Goal: Task Accomplishment & Management: Complete application form

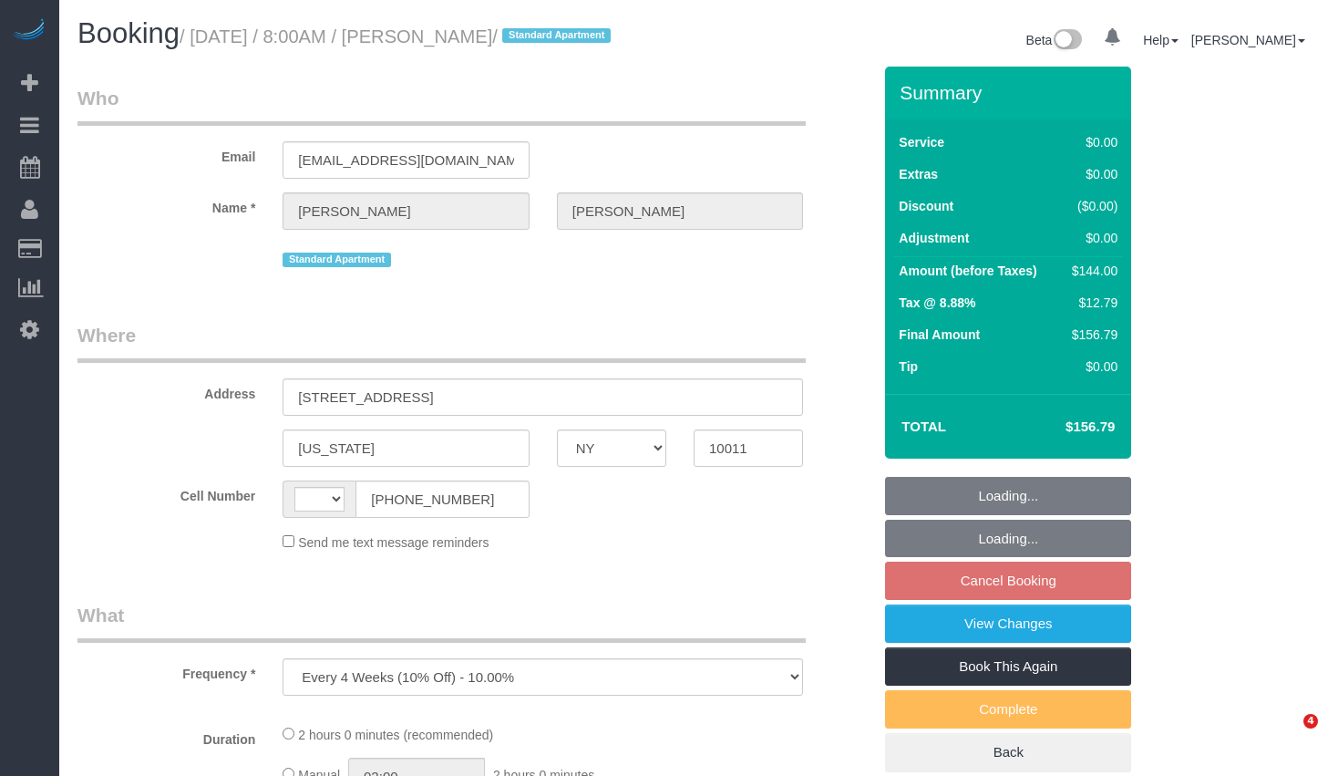
select select "NY"
select select "number:89"
select select "number:90"
select select "number:15"
select select "number:5"
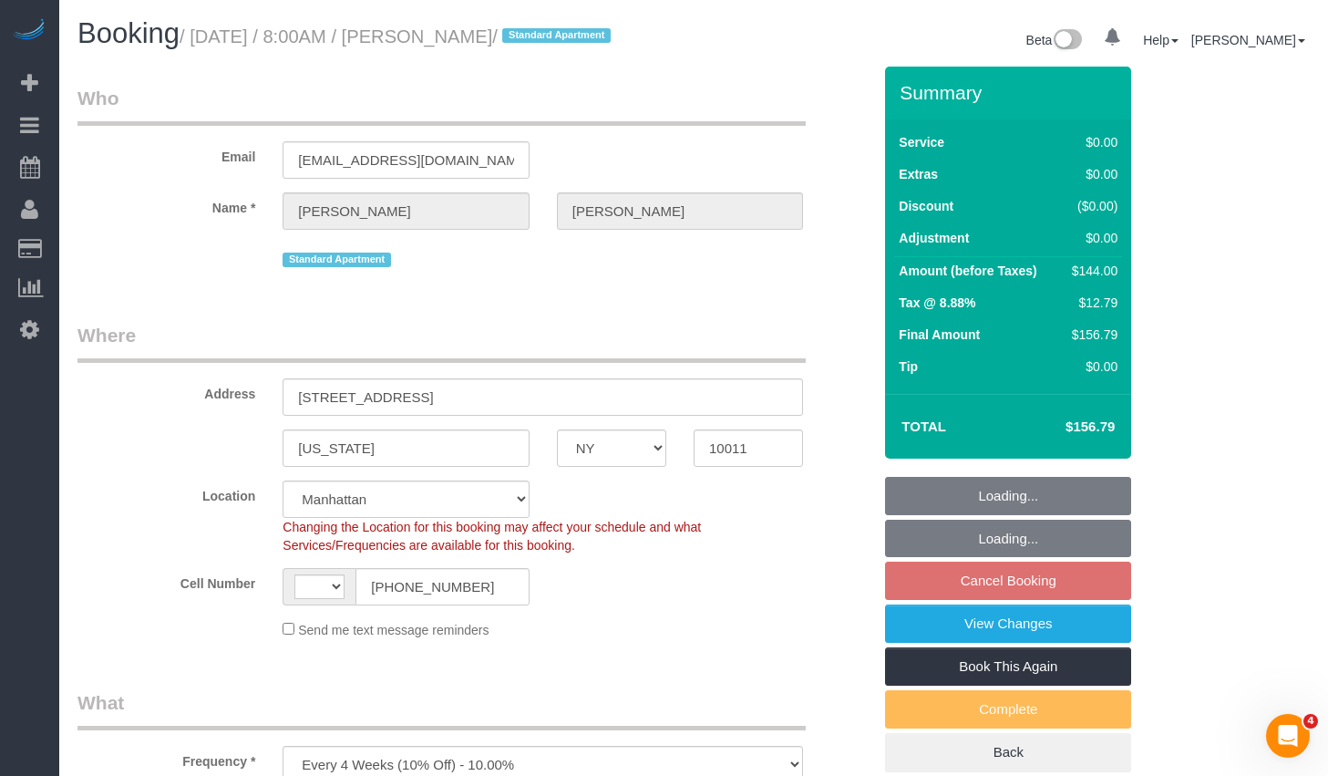
select select "object:852"
select select "string:[GEOGRAPHIC_DATA]"
select select "string:stripe-pm_1PZaWQ4VGloSiKo7bY6up6TP"
select select "1"
select select "spot1"
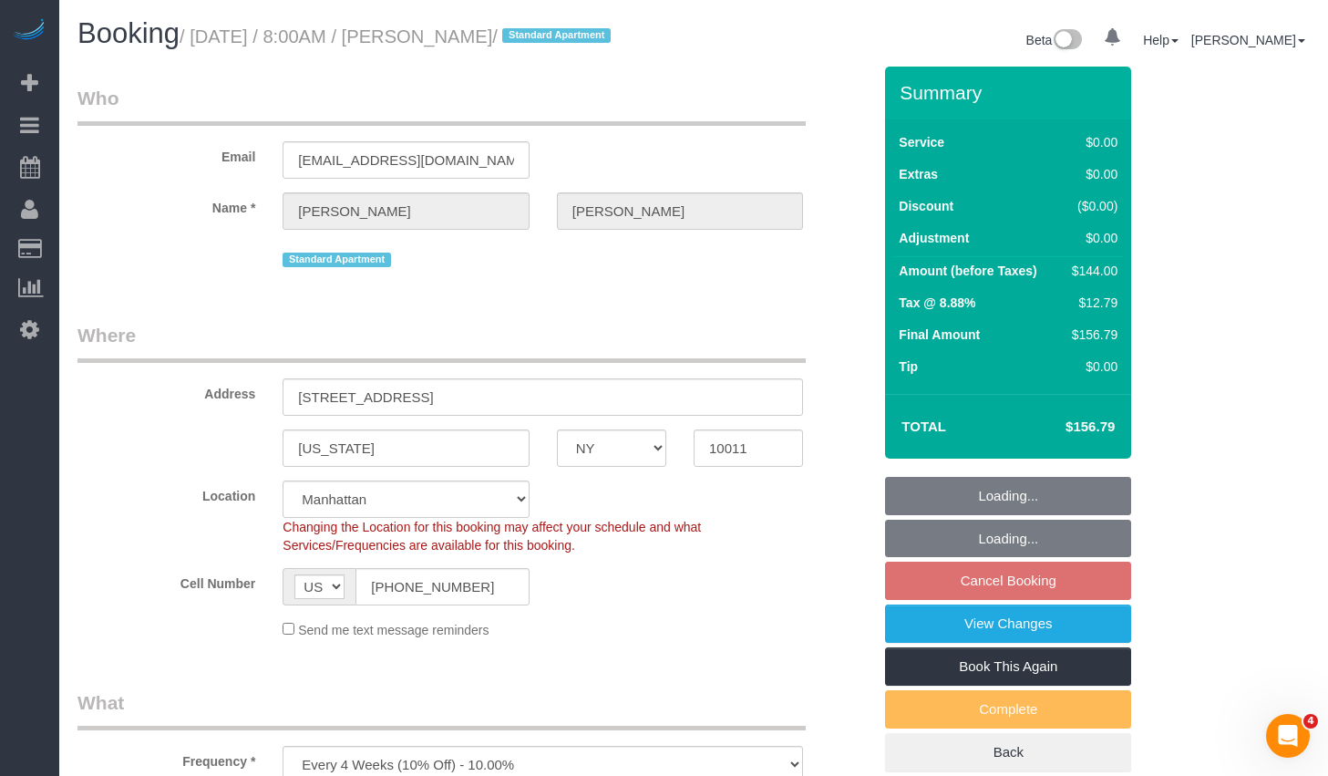
select select "1"
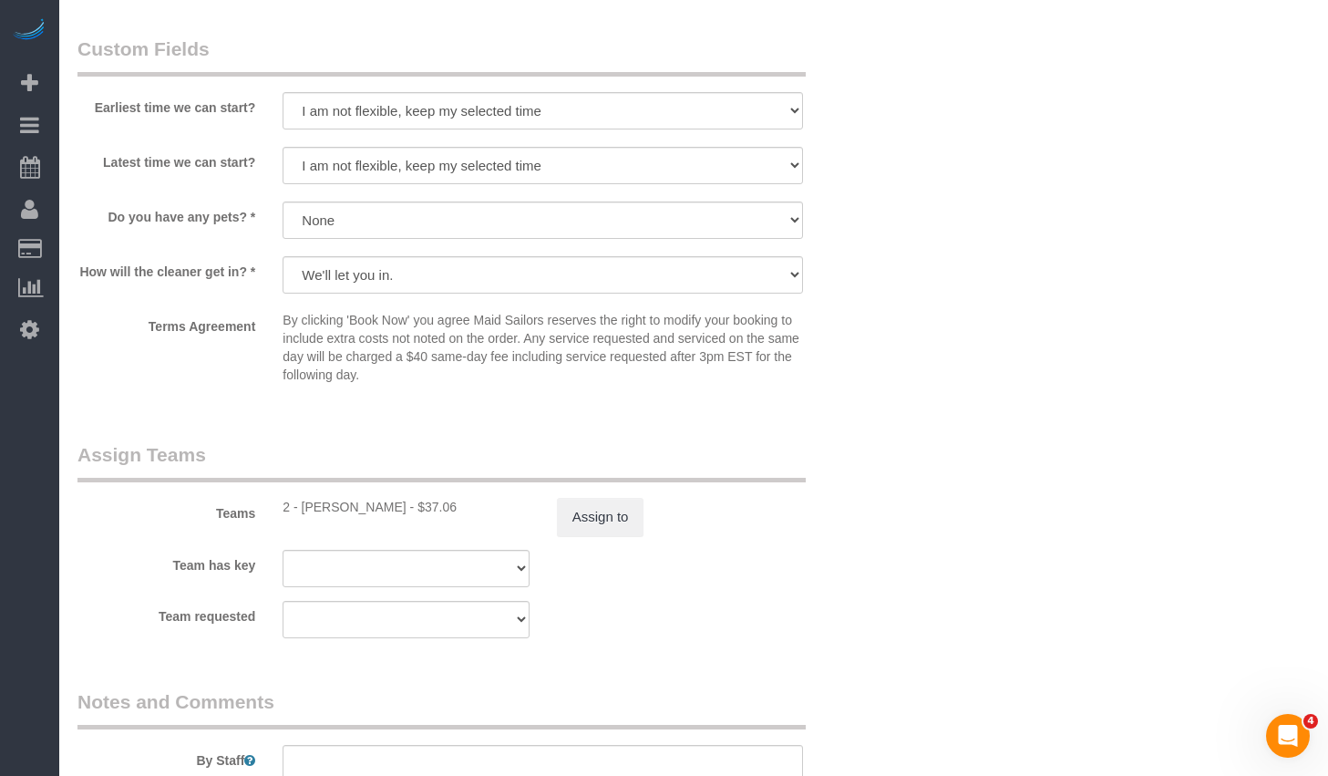
scroll to position [2214, 0]
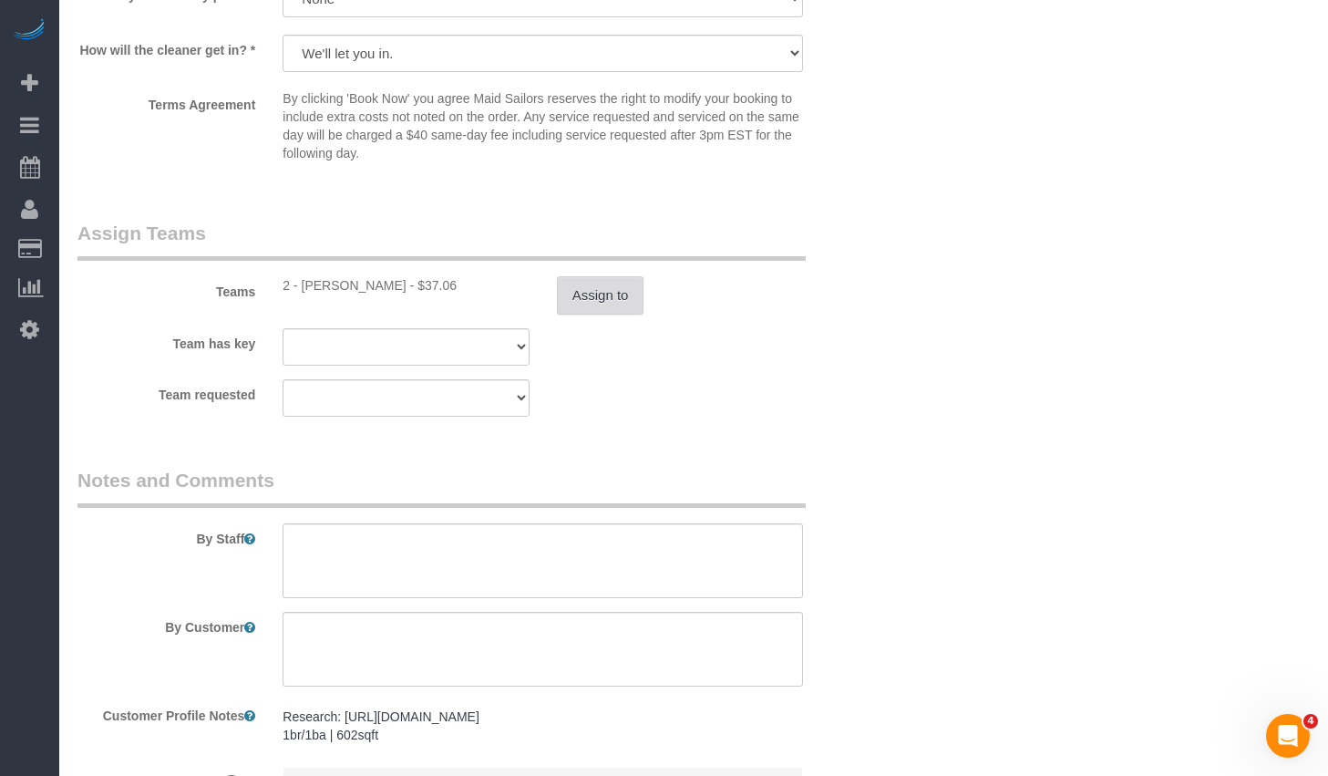
click at [558, 311] on button "Assign to" at bounding box center [600, 295] width 87 height 38
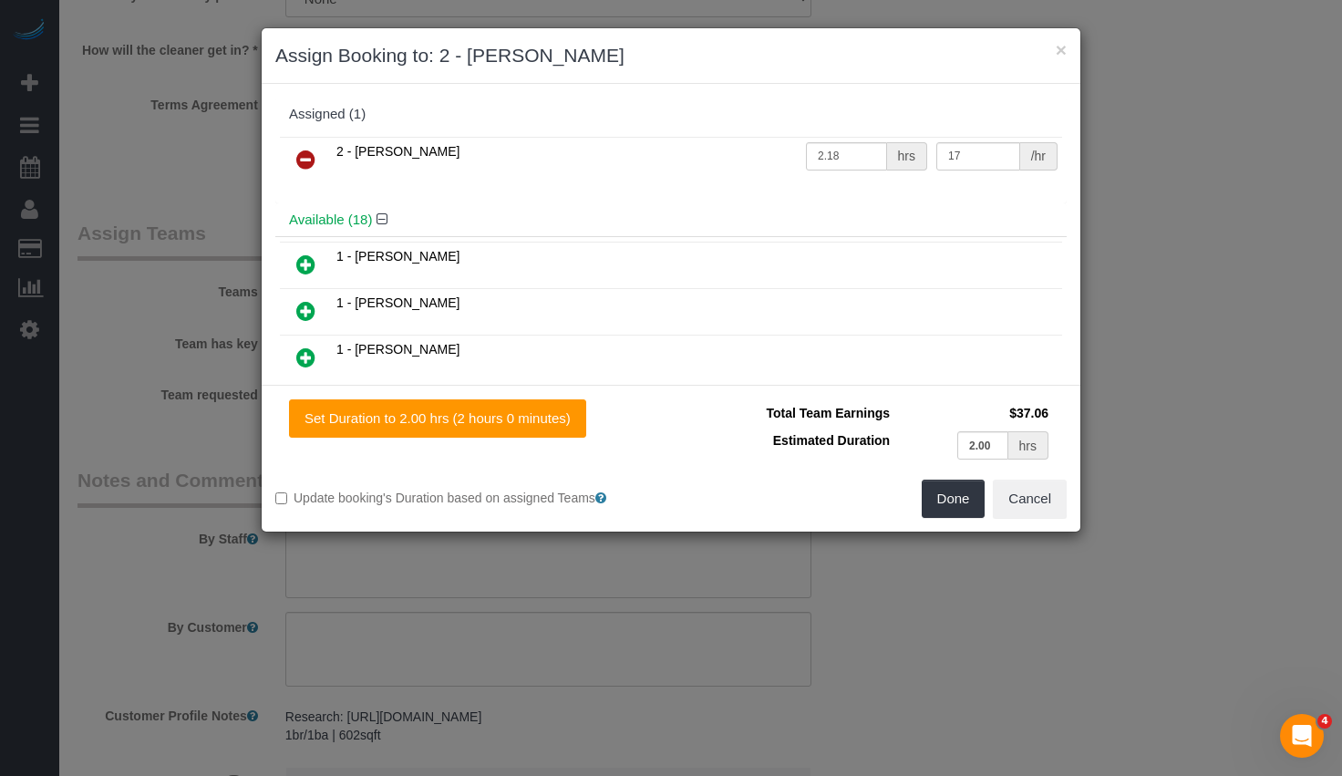
click at [304, 162] on icon at bounding box center [305, 160] width 19 height 22
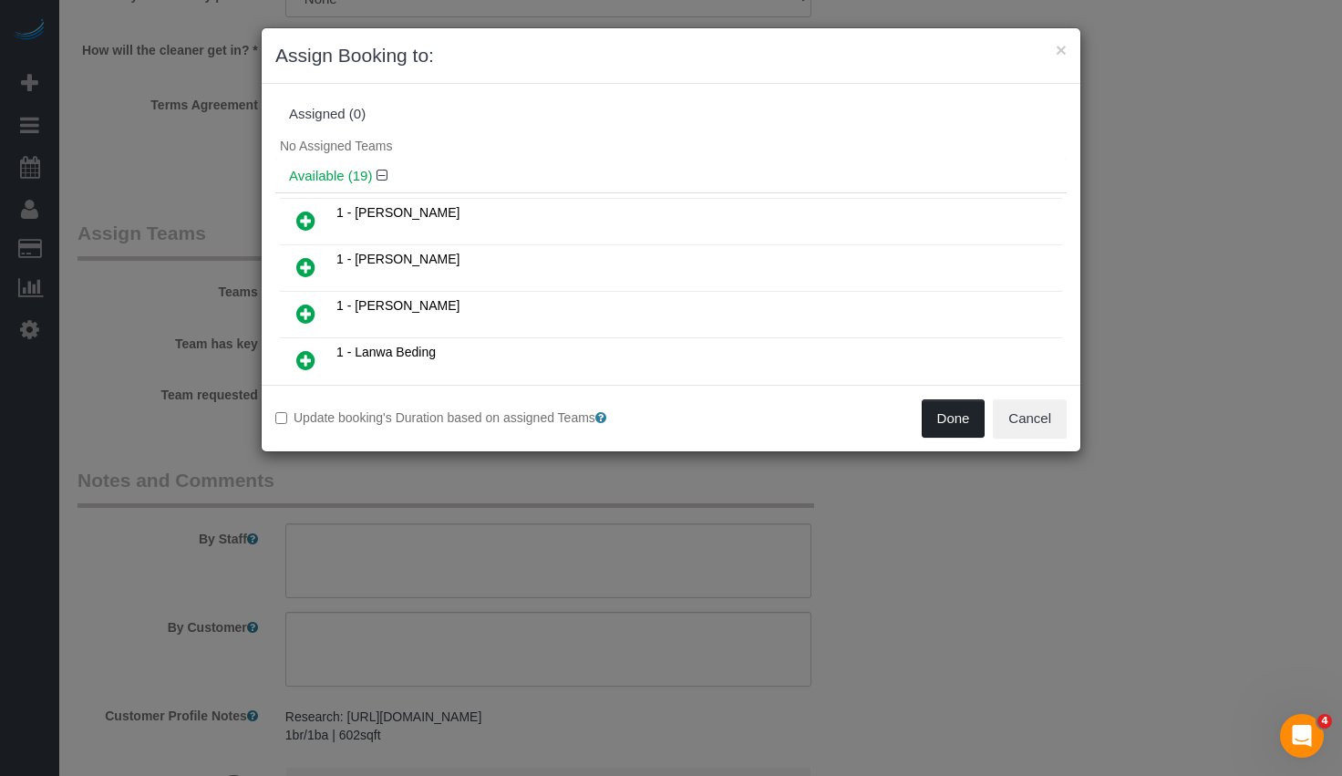
click at [942, 405] on button "Done" at bounding box center [953, 418] width 64 height 38
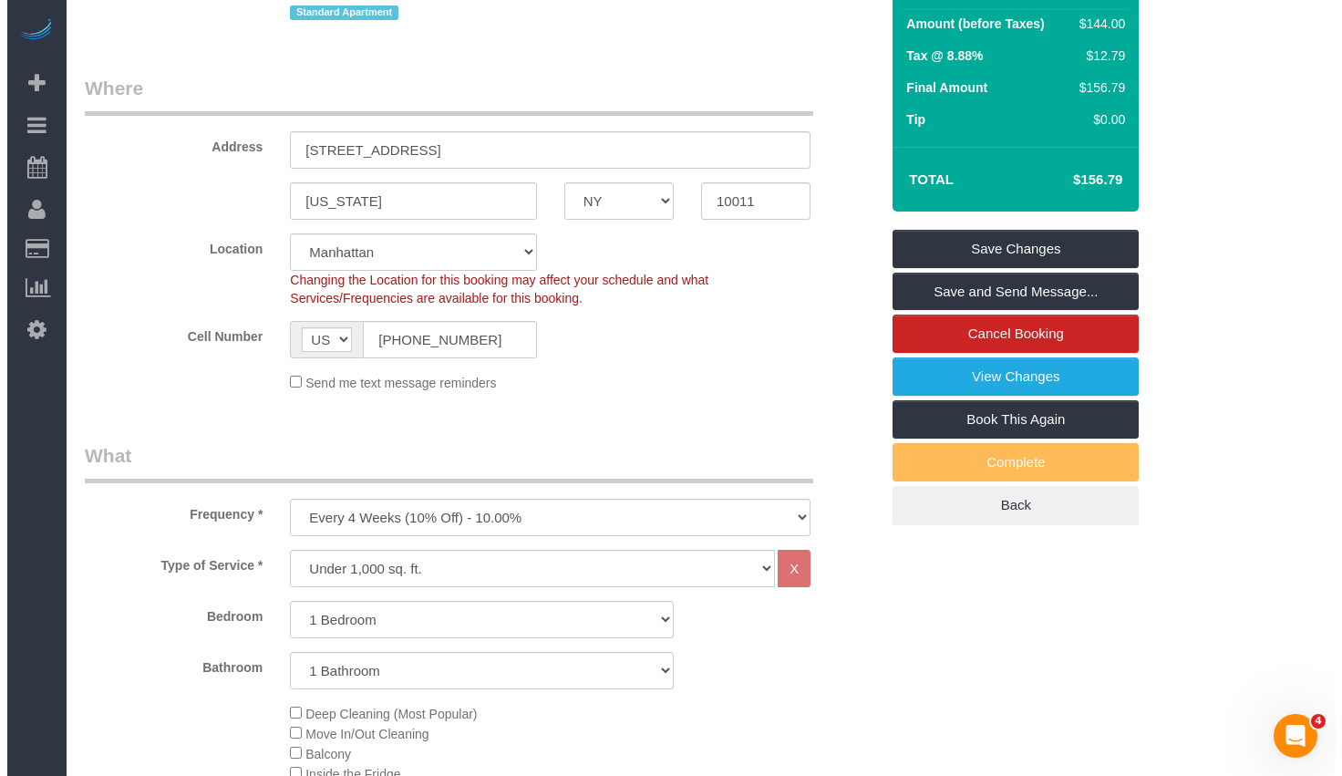
scroll to position [0, 0]
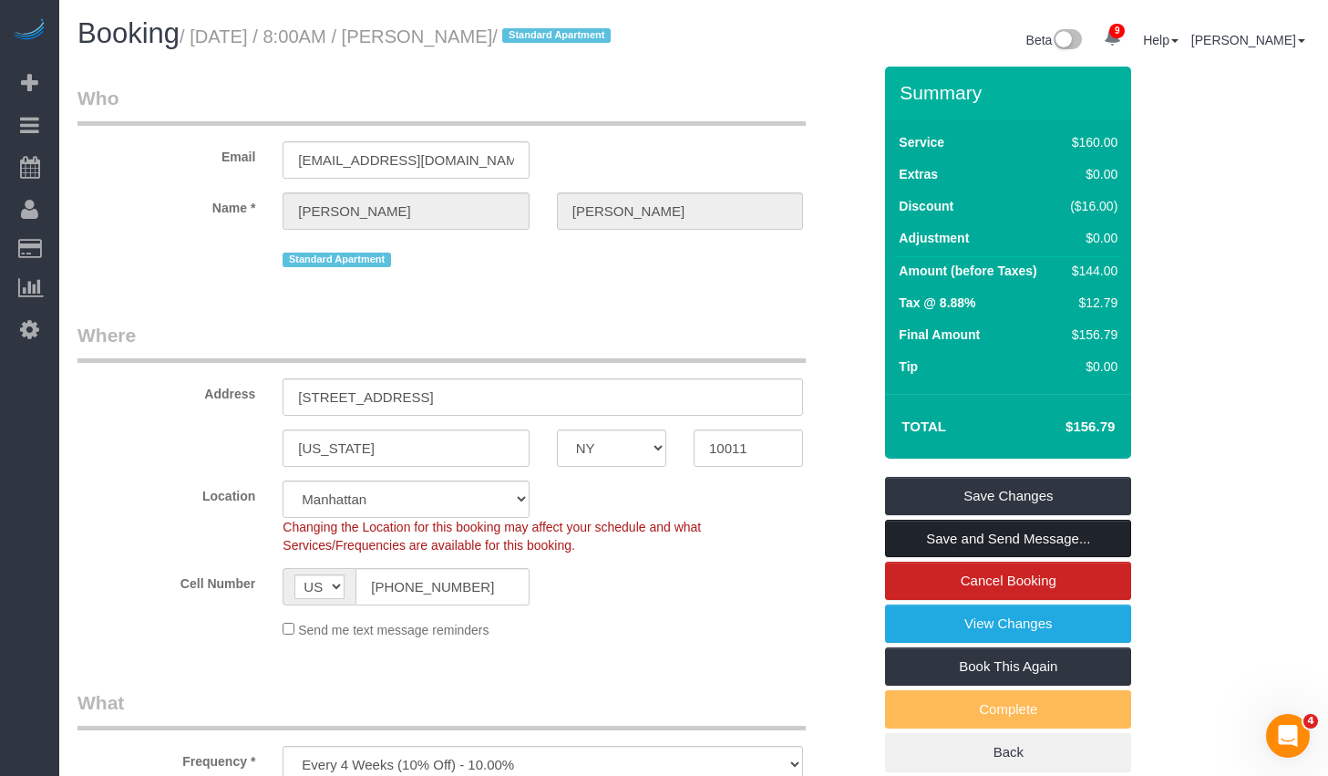
click at [937, 555] on link "Save and Send Message..." at bounding box center [1008, 538] width 246 height 38
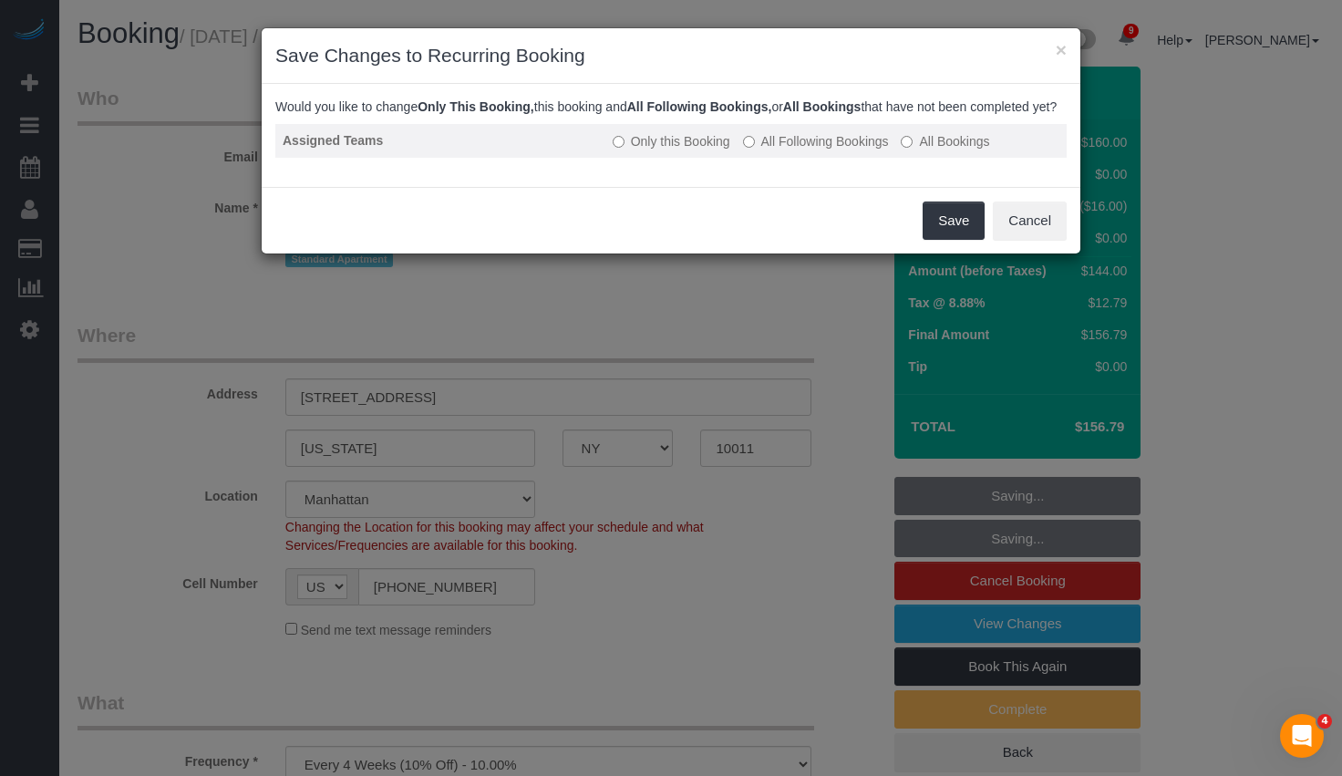
click at [797, 150] on label "All Following Bookings" at bounding box center [816, 141] width 146 height 18
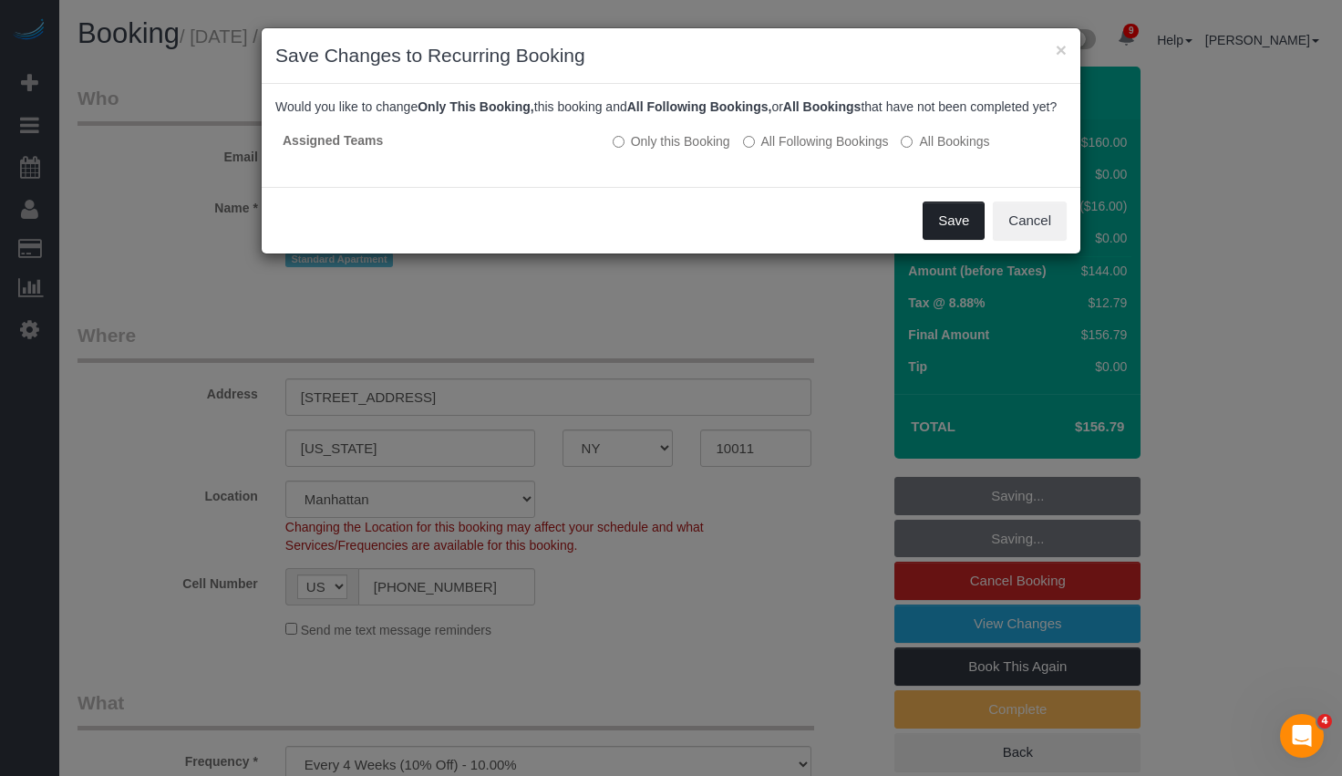
click at [947, 238] on button "Save" at bounding box center [953, 220] width 62 height 38
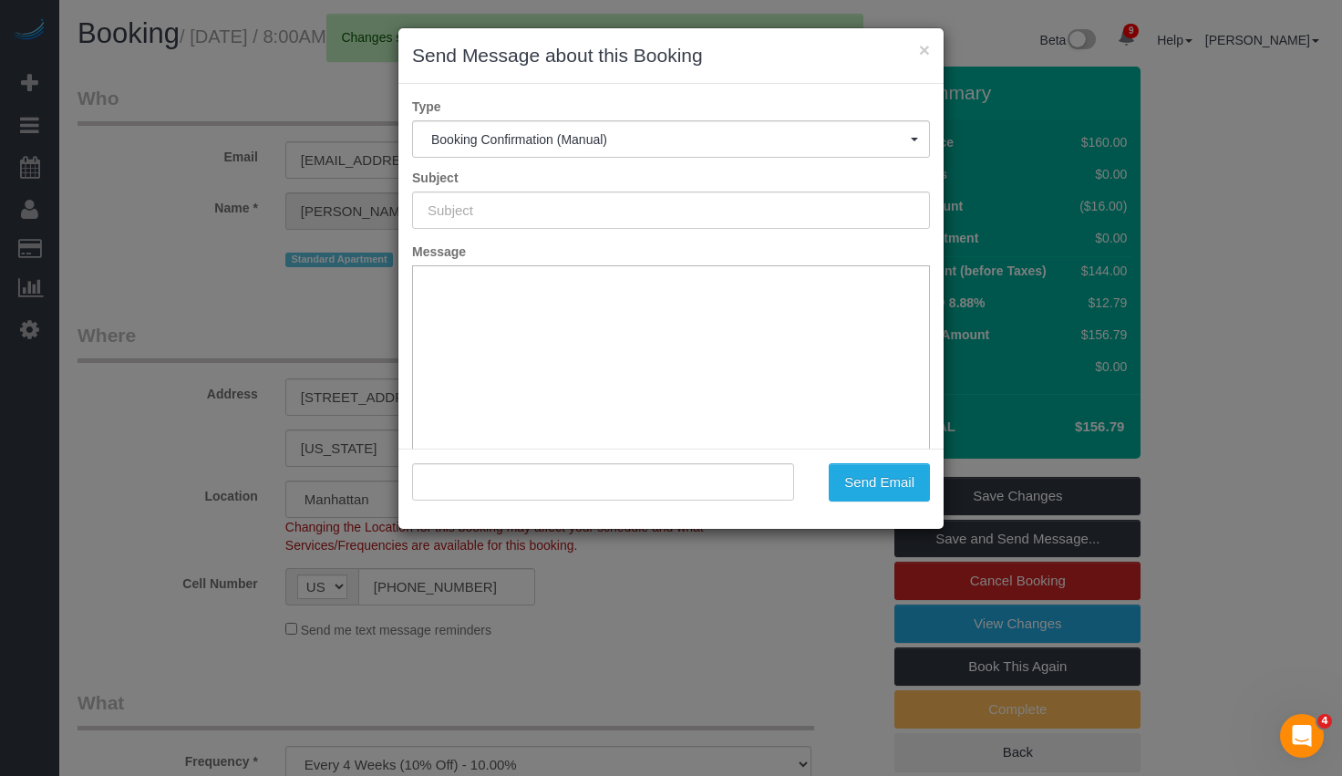
type input "Cleaning Confirmed for 09/06/2025 at 8:00am"
type input ""Lisa Kaplan" <lisackaplan@gmail.com>"
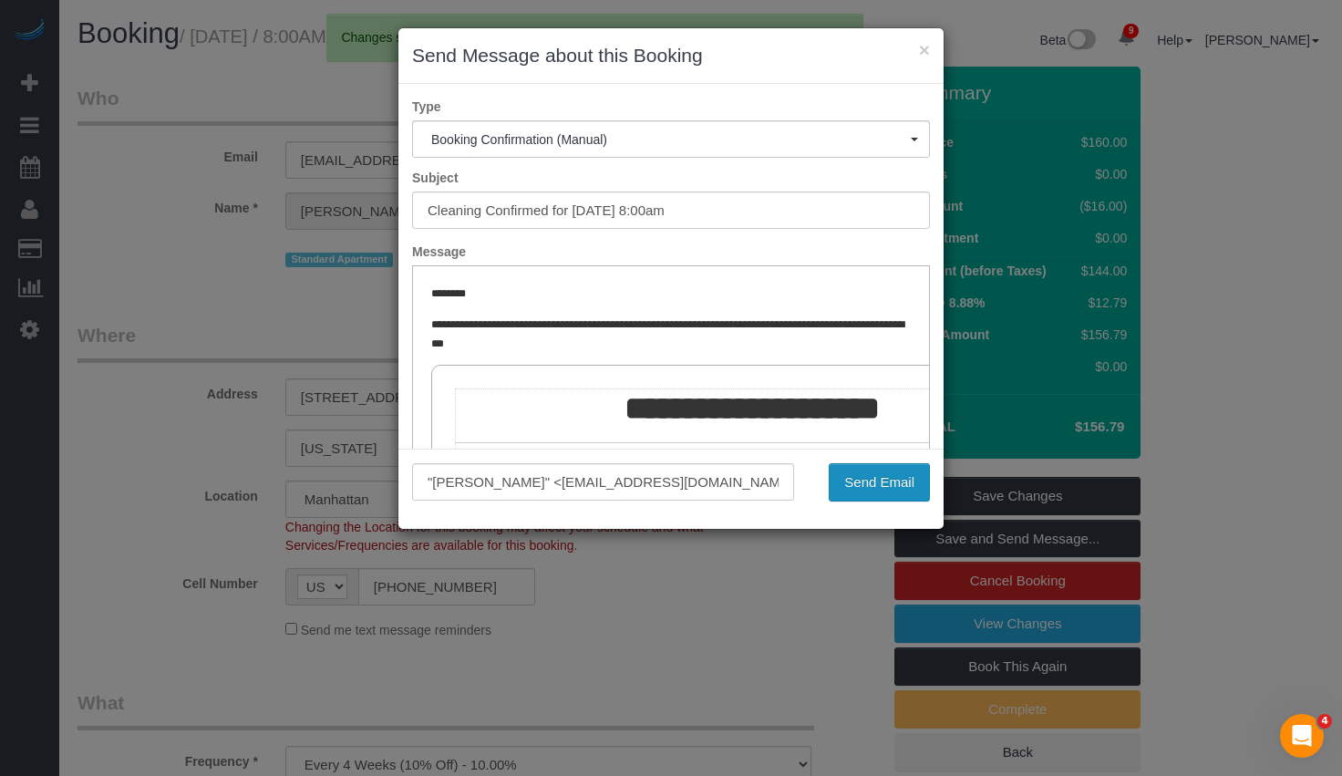
click at [866, 493] on button "Send Email" at bounding box center [878, 482] width 101 height 38
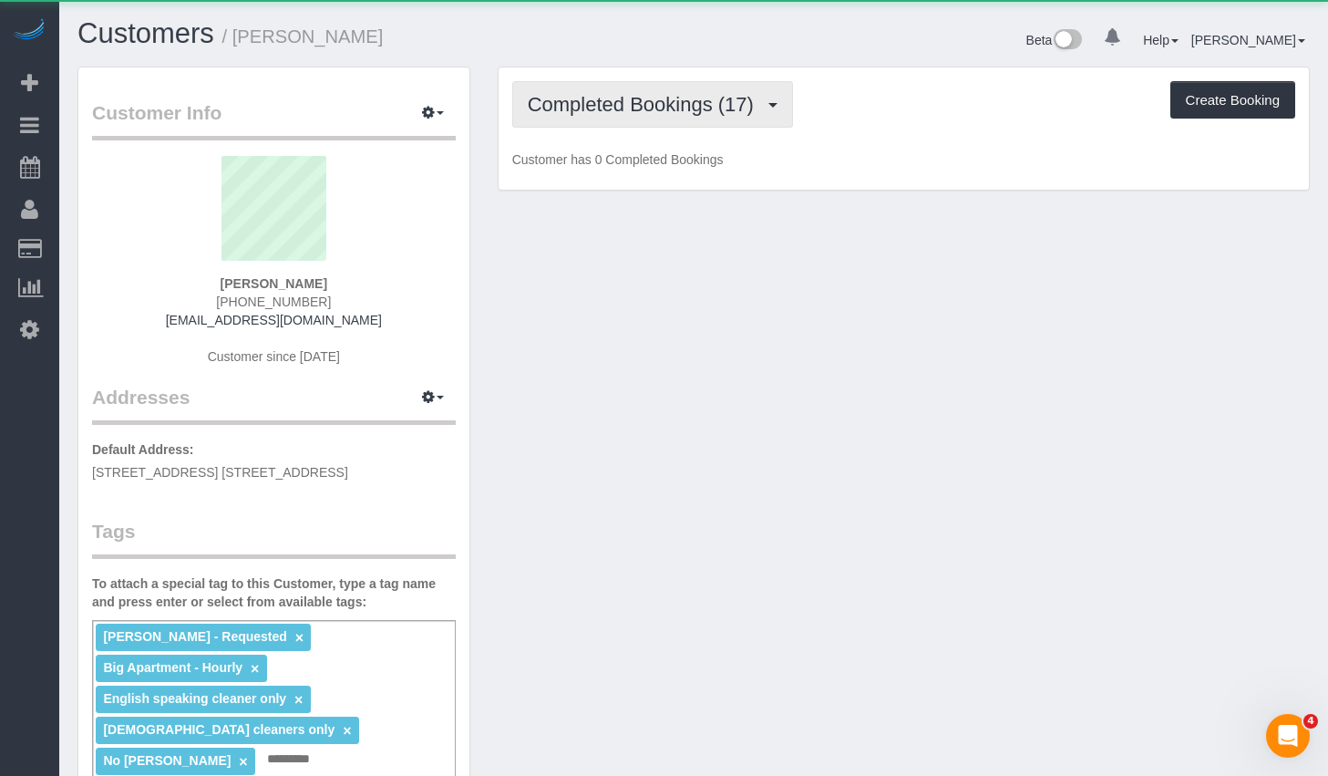
click at [587, 98] on span "Completed Bookings (17)" at bounding box center [645, 104] width 235 height 23
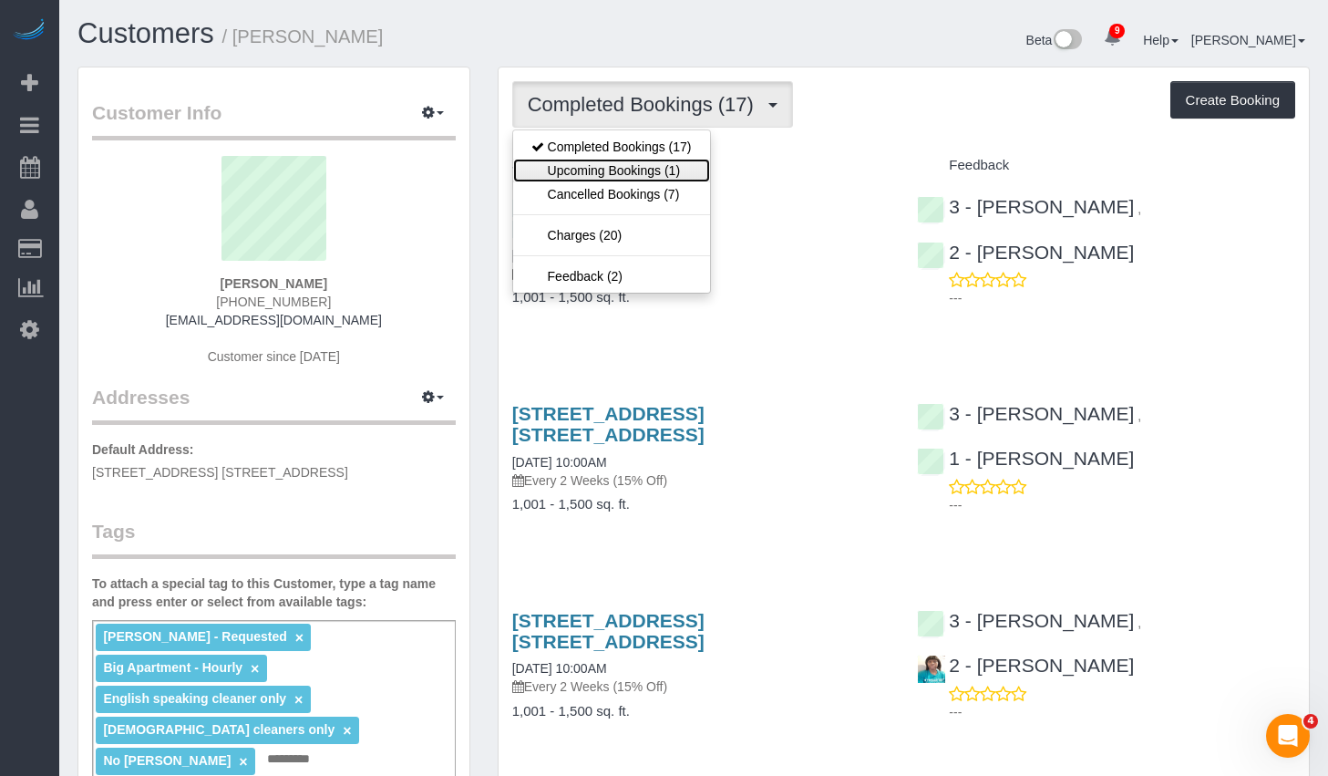
click at [565, 170] on link "Upcoming Bookings (1)" at bounding box center [611, 171] width 197 height 24
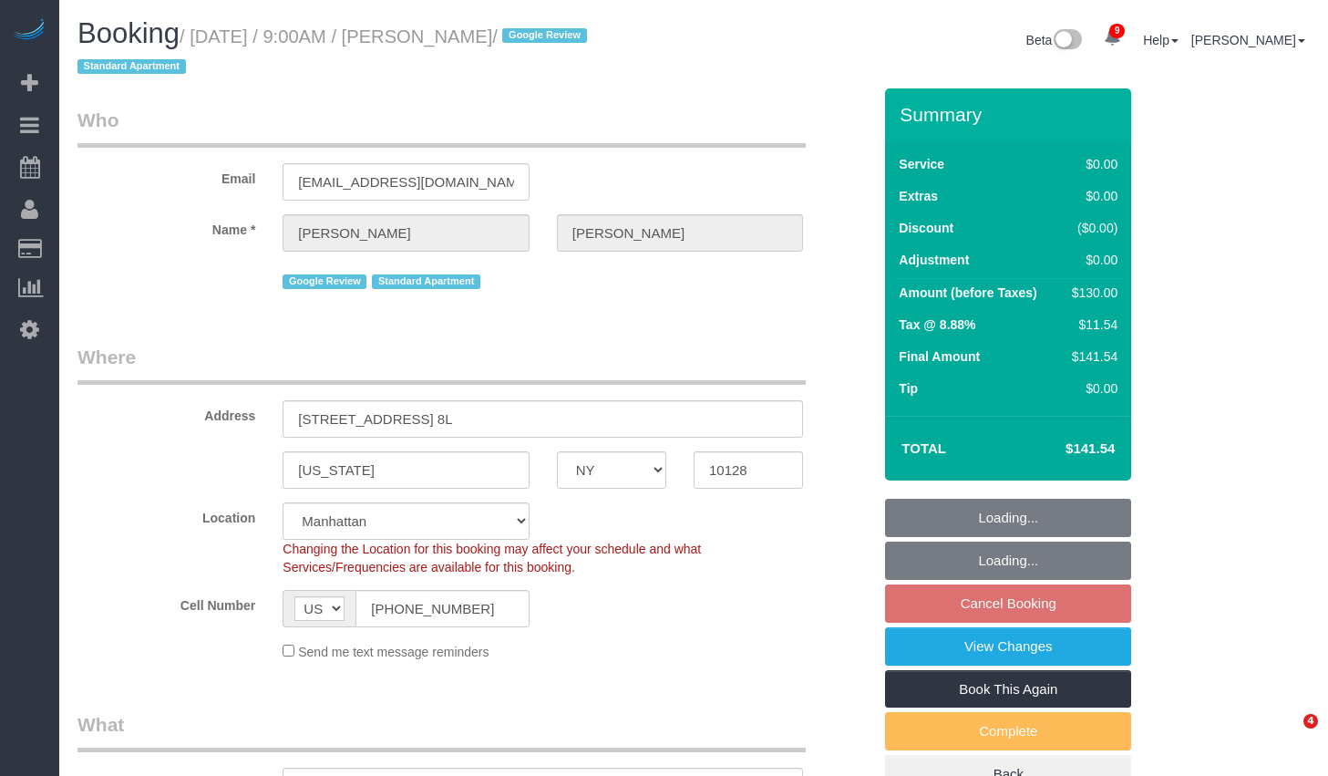
select select "NY"
select select "1"
select select "spot2"
select select "number:89"
select select "number:90"
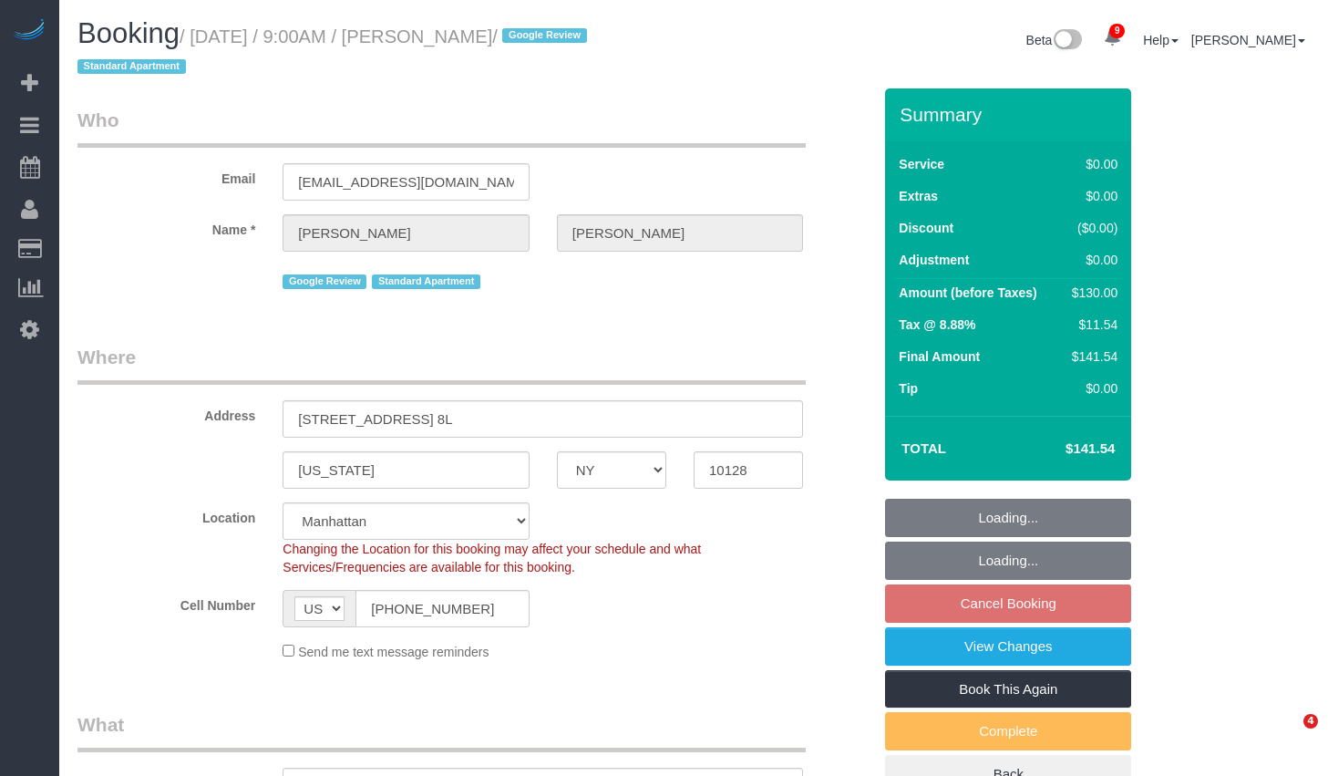
select select "number:15"
select select "number:5"
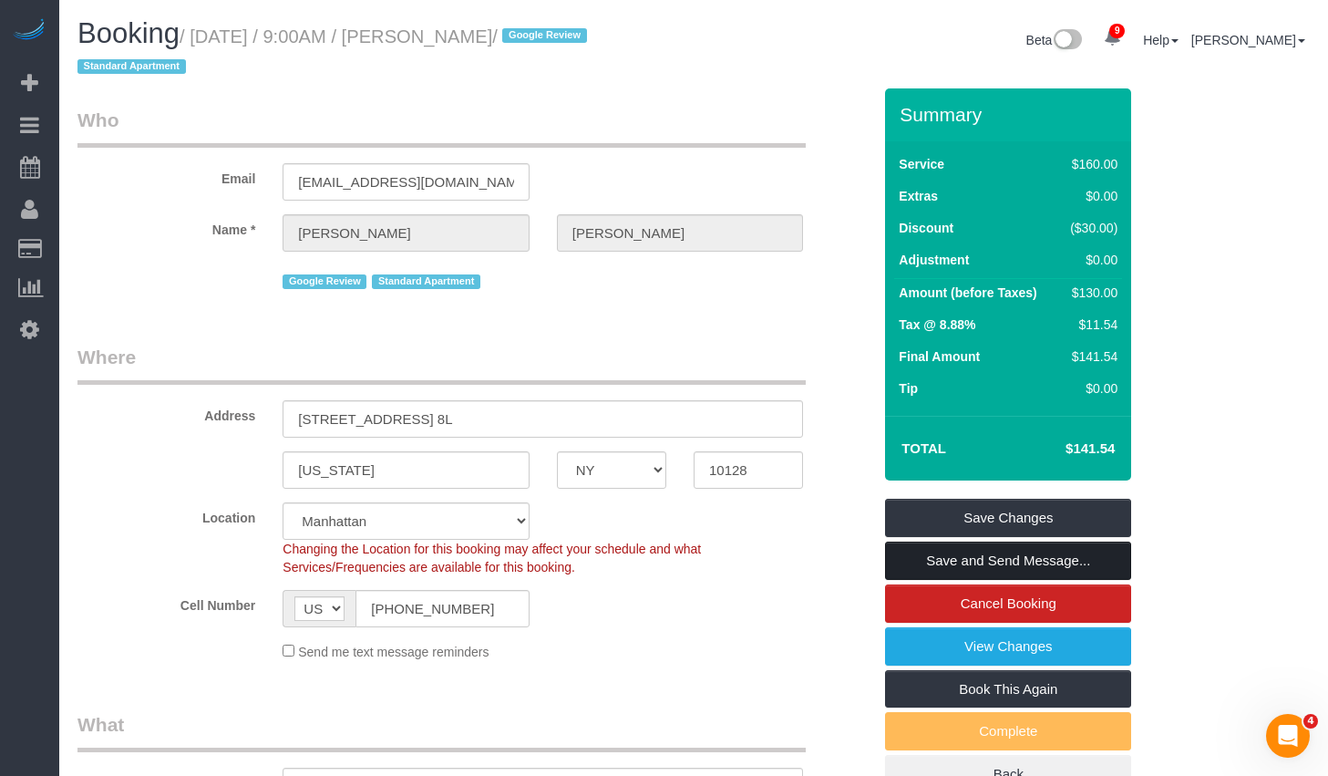
click at [941, 560] on link "Save and Send Message..." at bounding box center [1008, 560] width 246 height 38
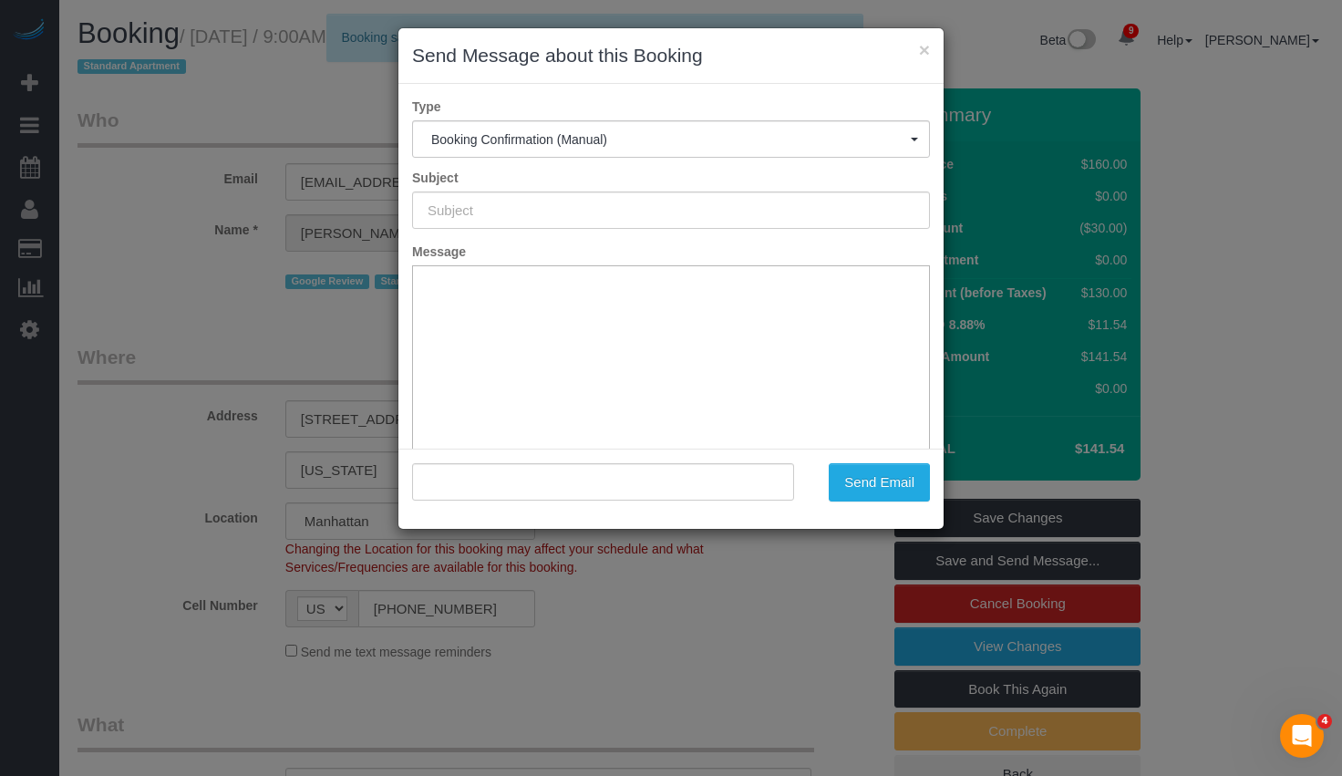
type input "Cleaning Confirmed for 09/05/2025 at 9:00am"
type input ""Sarah Zucco" <sarahzucco@gmail.com>"
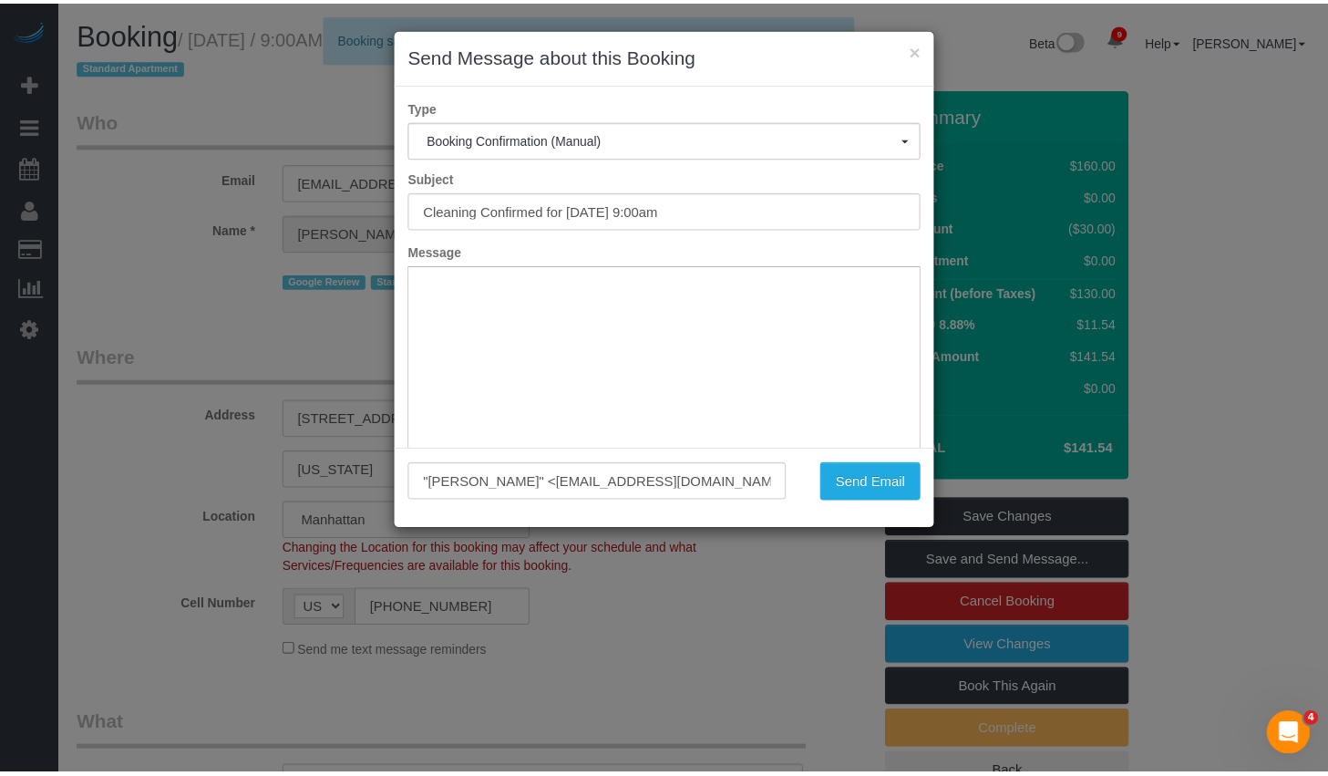
scroll to position [134, 0]
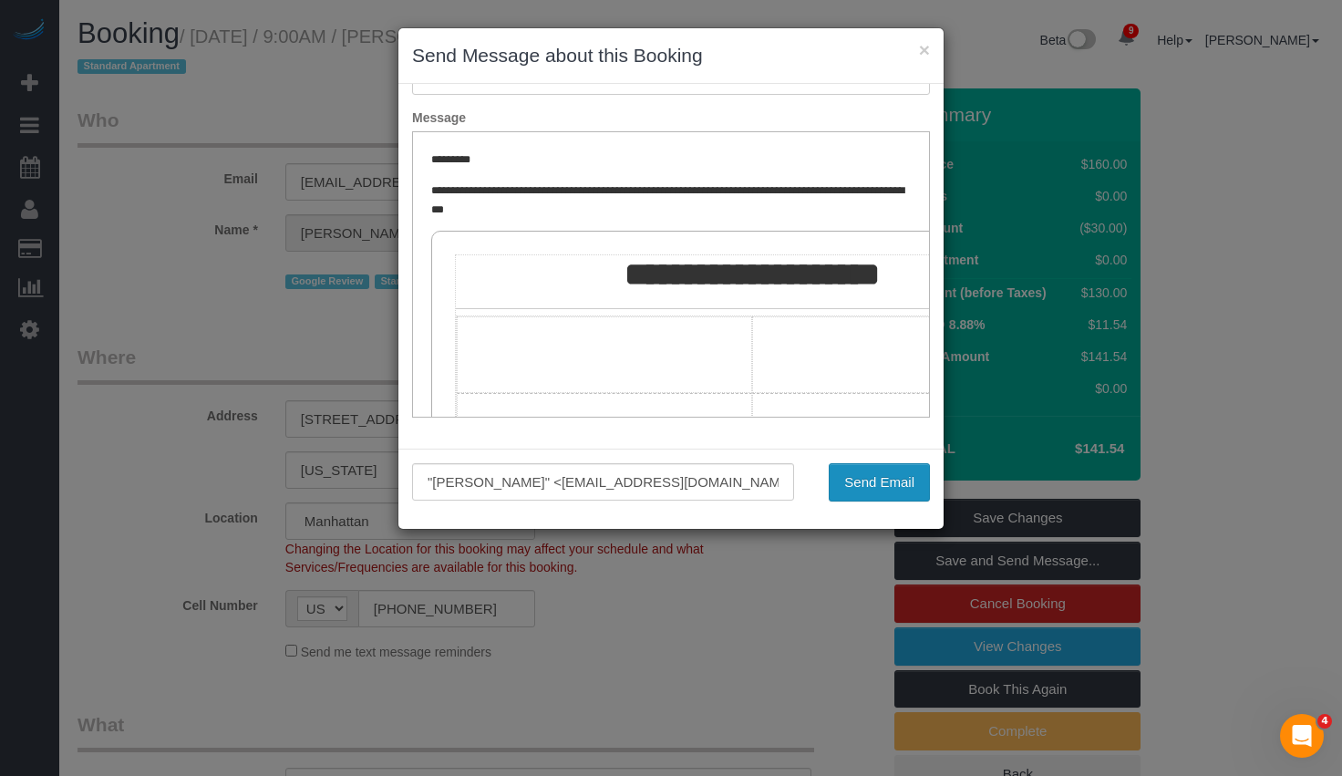
click at [892, 485] on button "Send Email" at bounding box center [878, 482] width 101 height 38
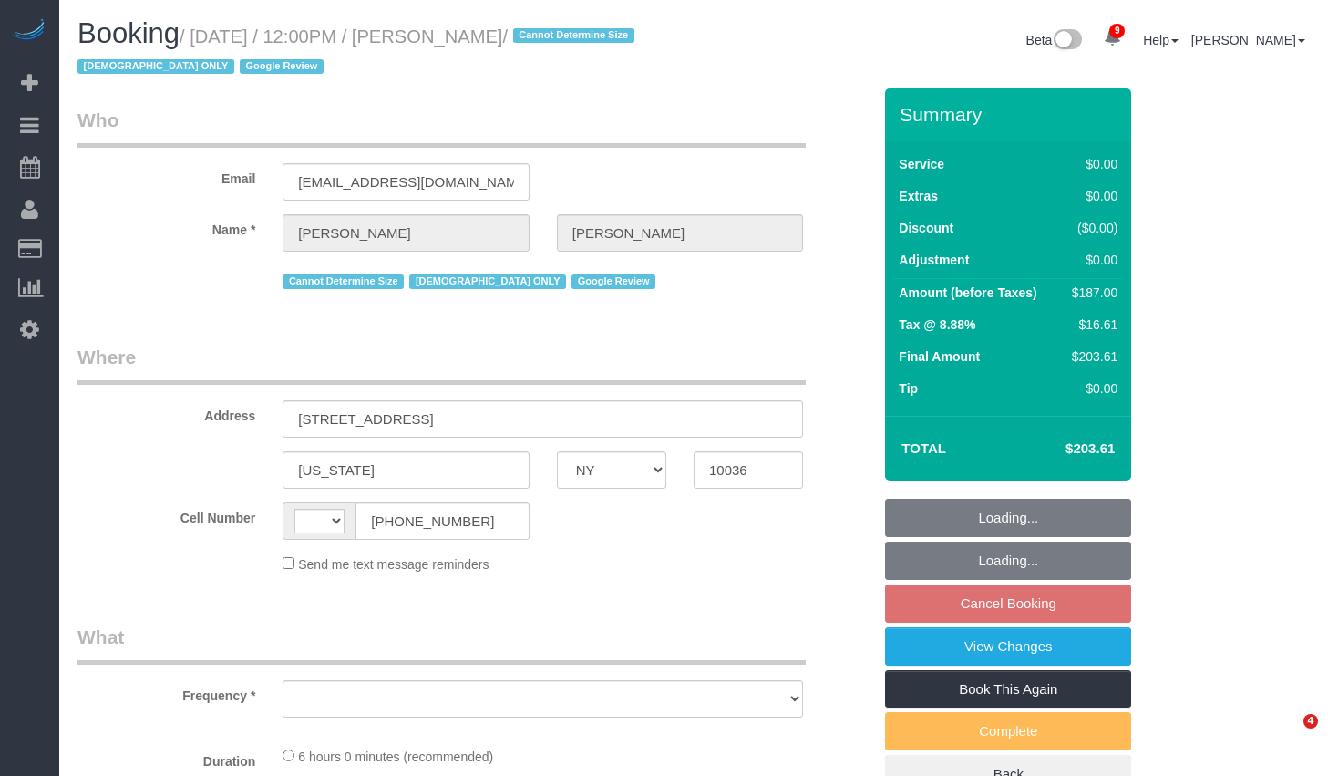
select select "NY"
select select "number:58"
select select "number:73"
select select "number:15"
select select "number:6"
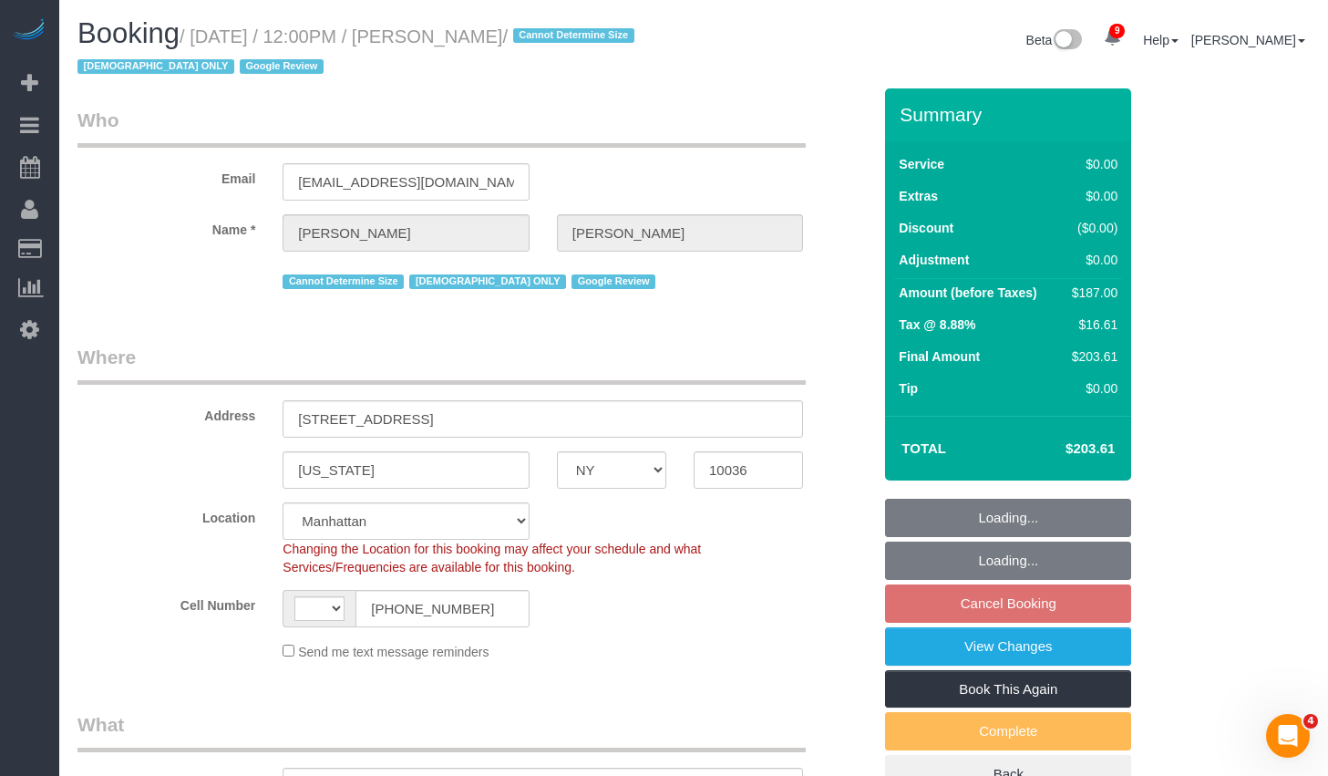
select select "string:[GEOGRAPHIC_DATA]"
select select "object:963"
select select "string:stripe-pm_1RX9Pk4VGloSiKo7xrKDKvXs"
select select "2"
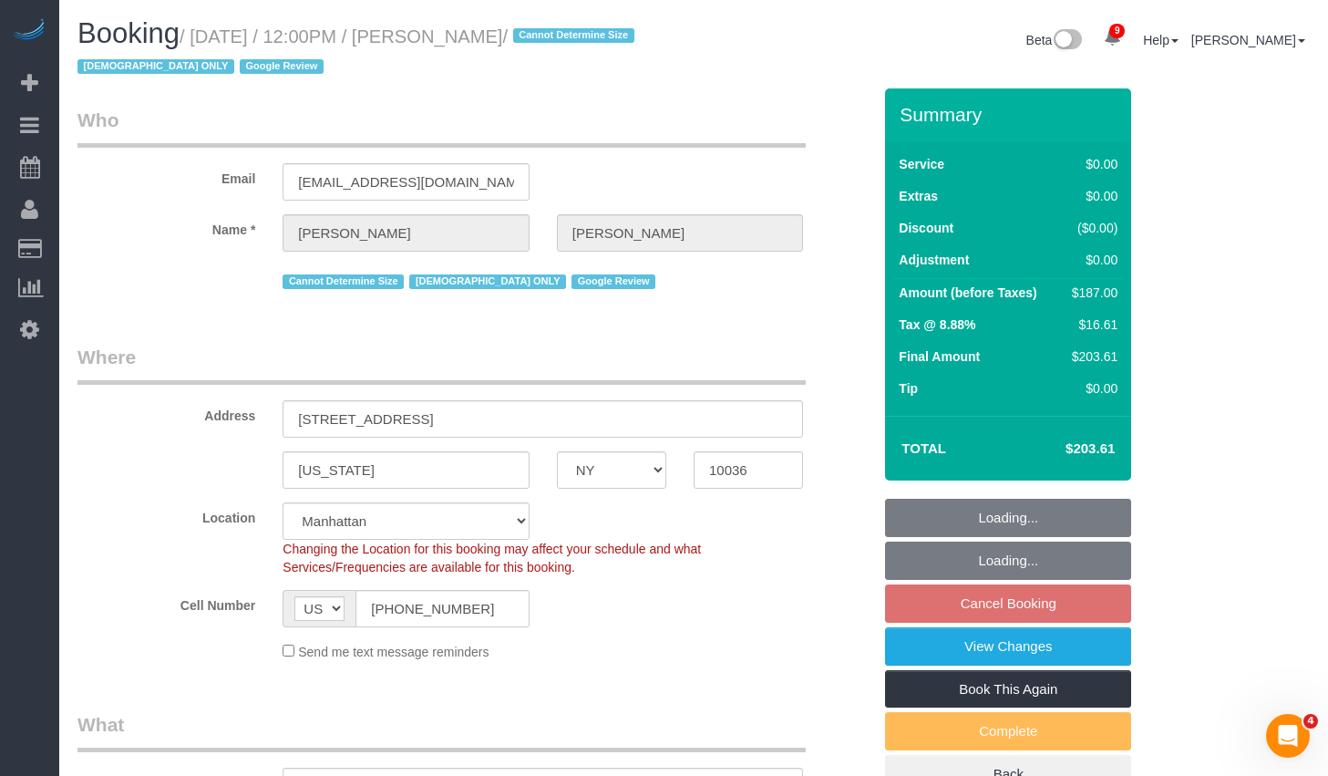
select select "spot5"
select select "2"
select select "object:1405"
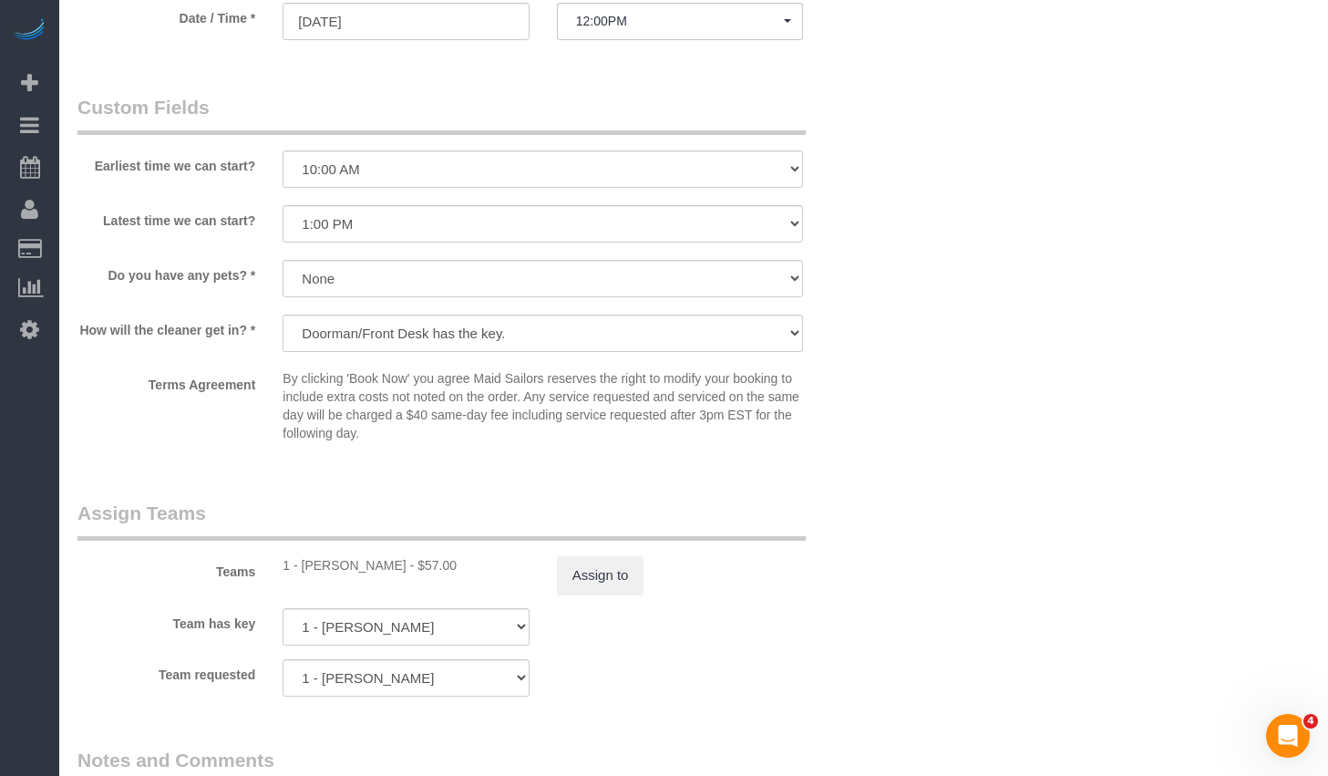
scroll to position [2429, 0]
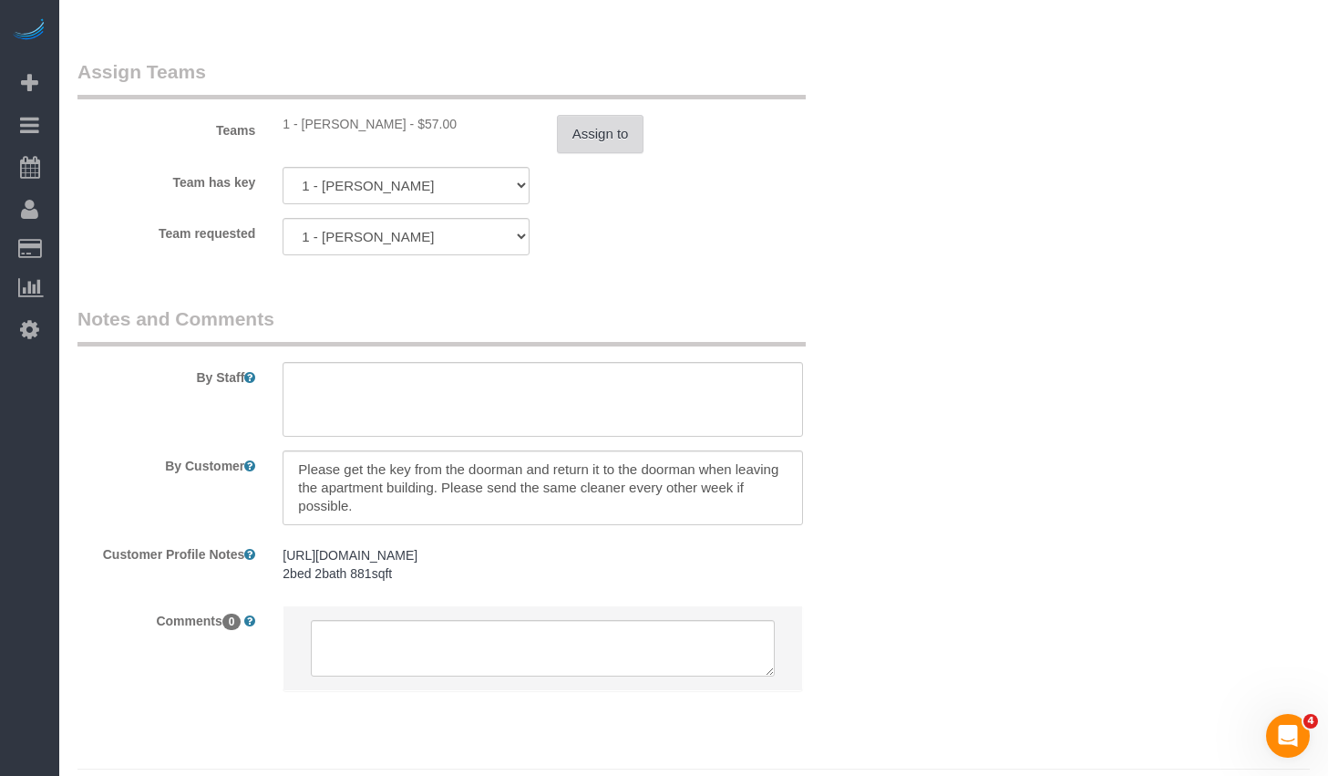
click at [612, 143] on button "Assign to" at bounding box center [600, 134] width 87 height 38
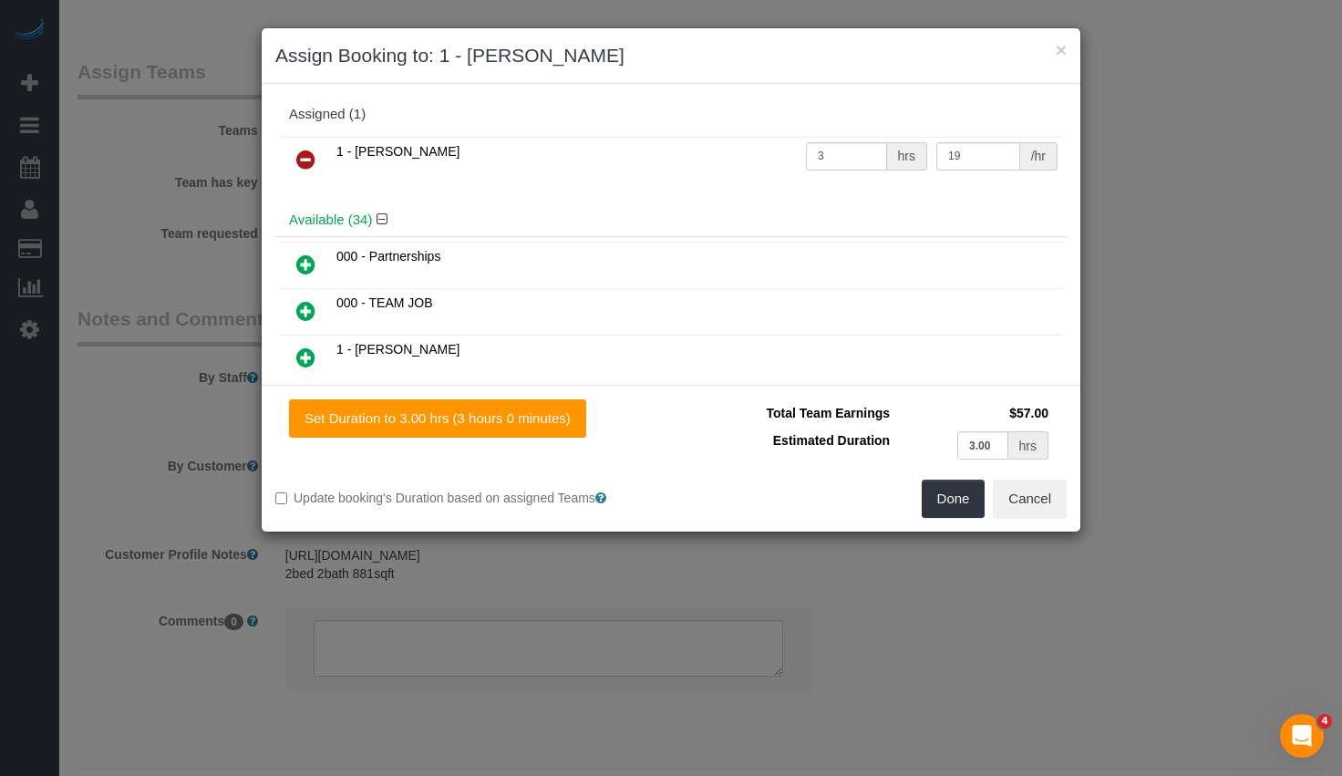
click at [306, 154] on icon at bounding box center [305, 160] width 19 height 22
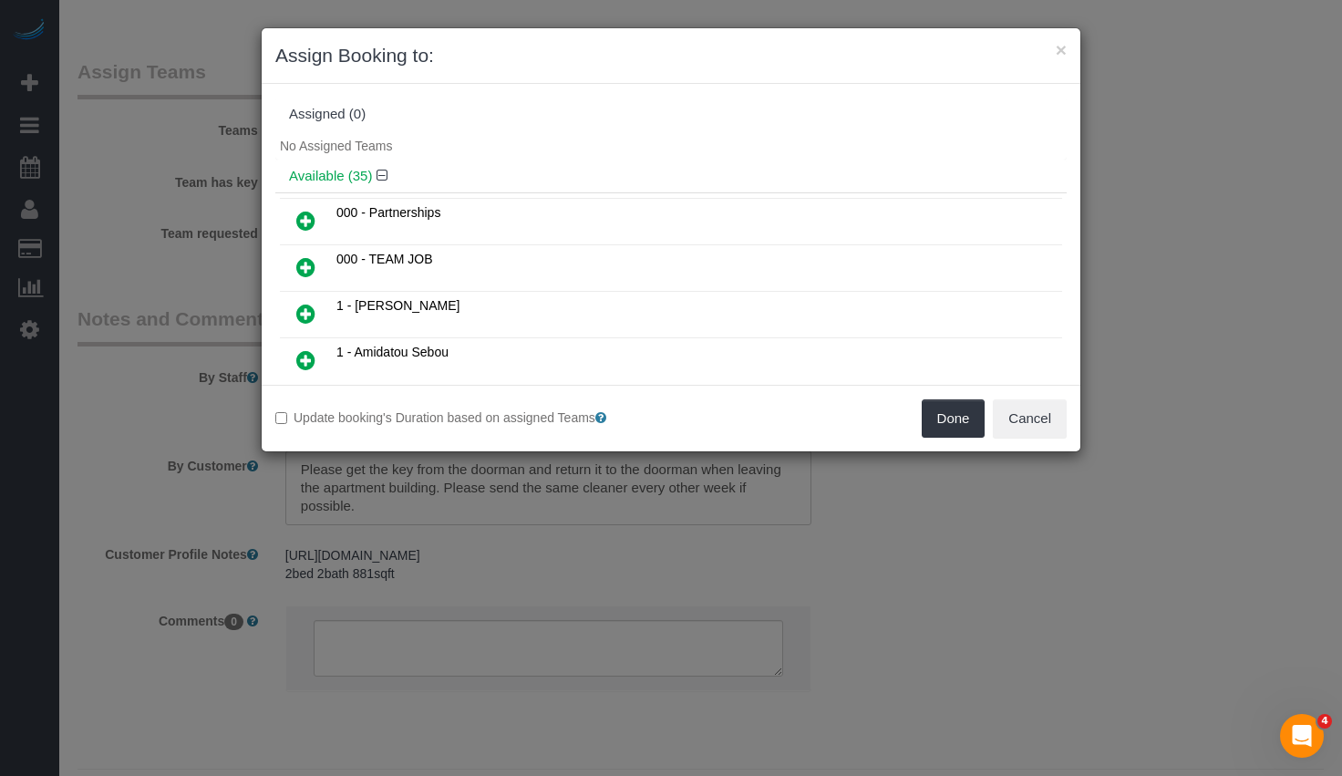
click at [949, 437] on div "Update booking's Duration based on assigned Teams Done Cancel" at bounding box center [671, 418] width 818 height 67
click at [949, 426] on button "Done" at bounding box center [953, 418] width 64 height 38
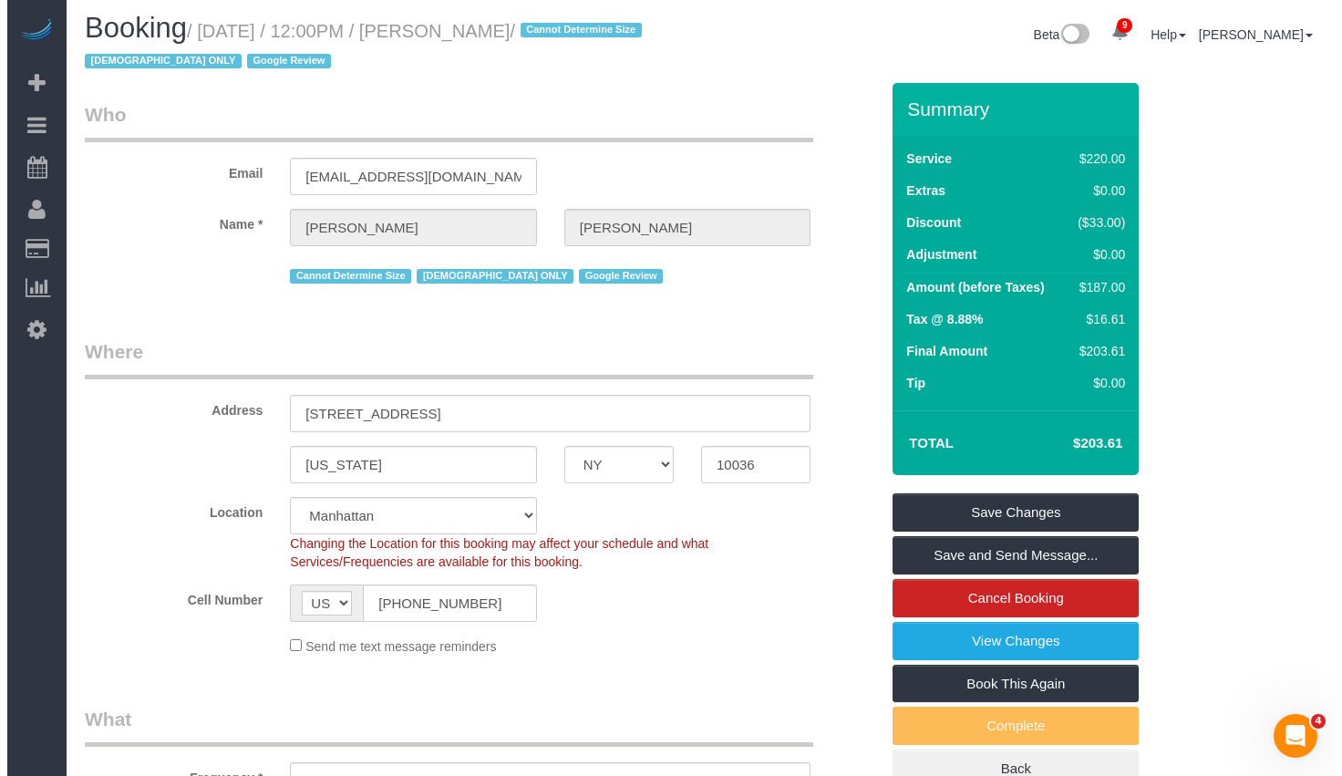
scroll to position [0, 0]
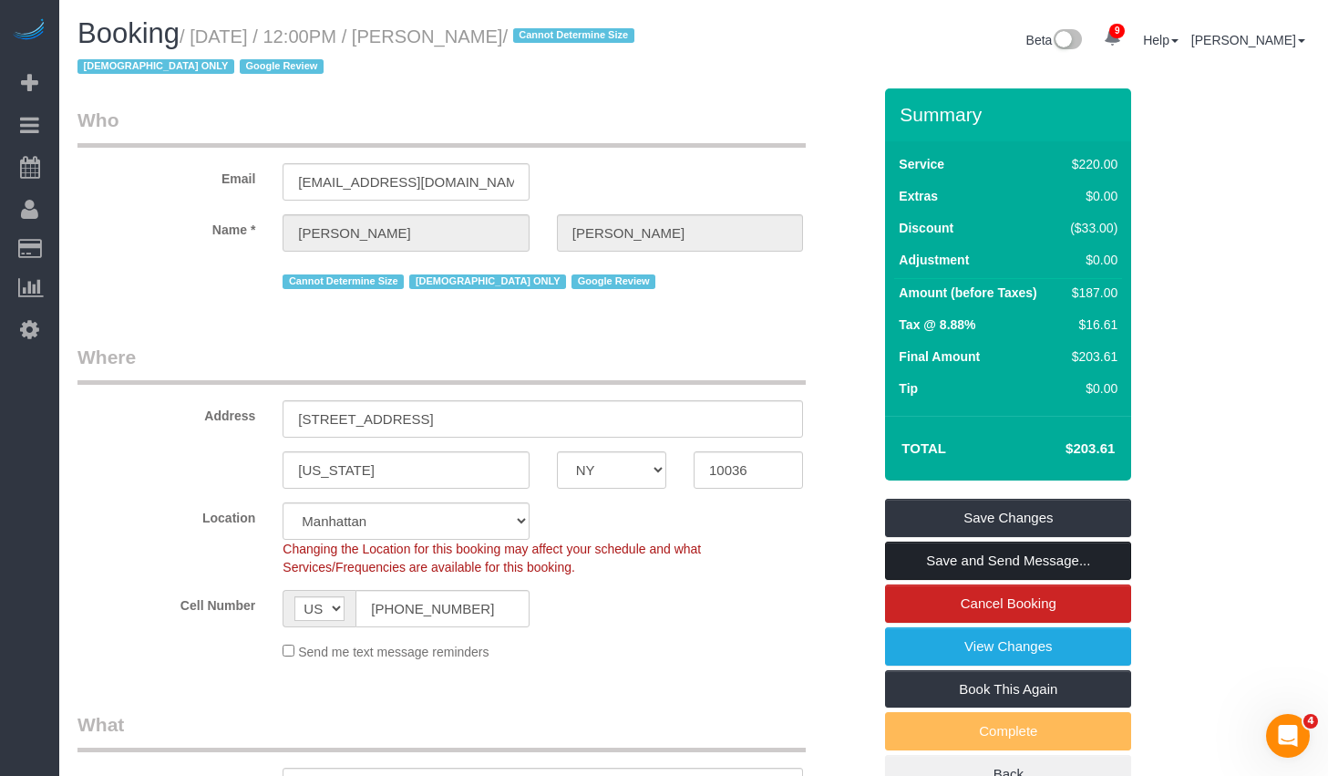
click at [925, 568] on link "Save and Send Message..." at bounding box center [1008, 560] width 246 height 38
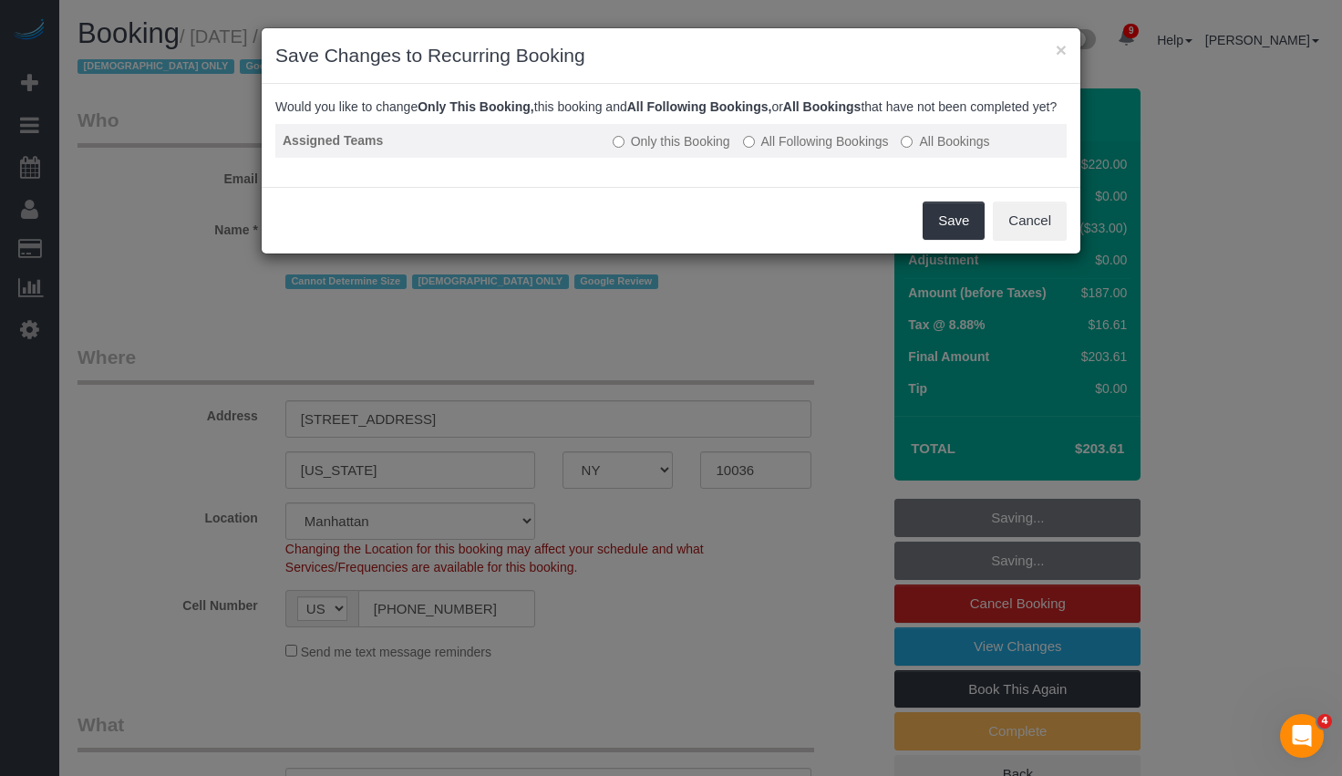
click at [810, 150] on label "All Following Bookings" at bounding box center [816, 141] width 146 height 18
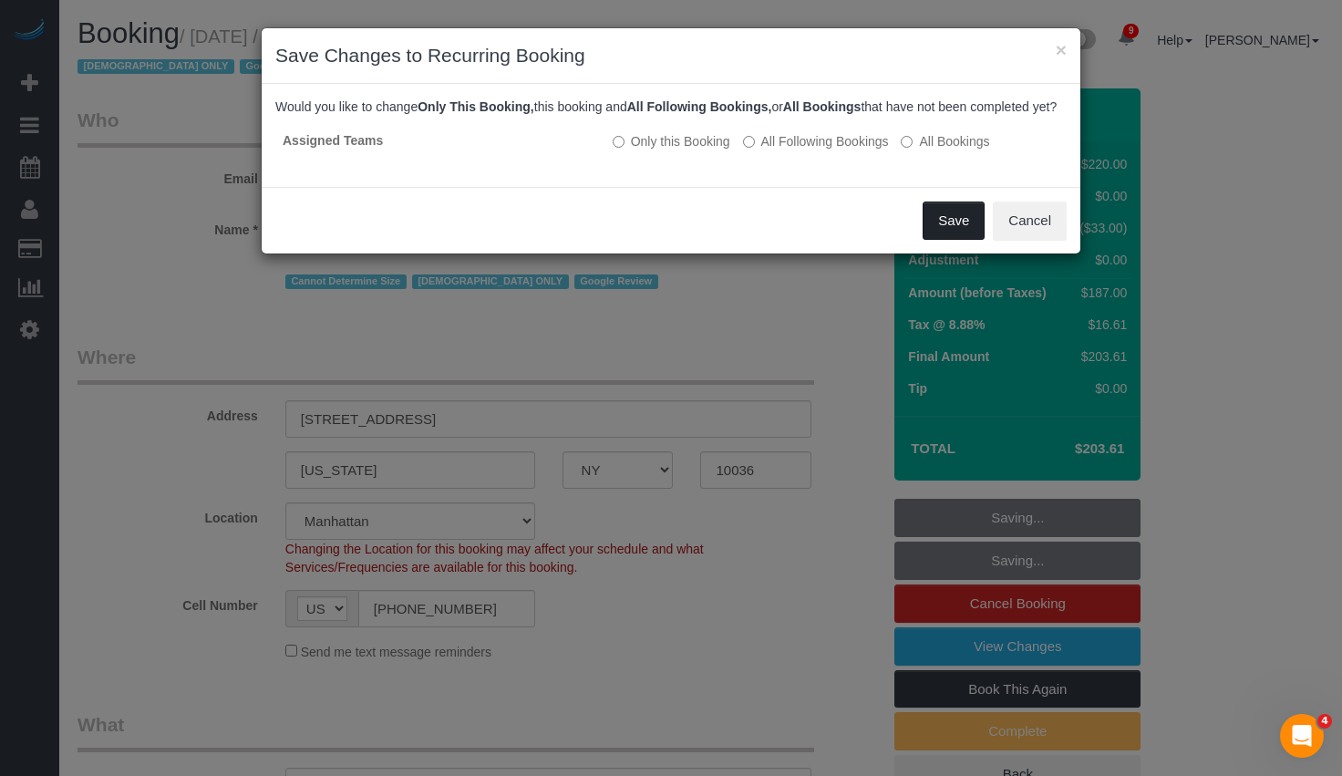
click at [948, 236] on button "Save" at bounding box center [953, 220] width 62 height 38
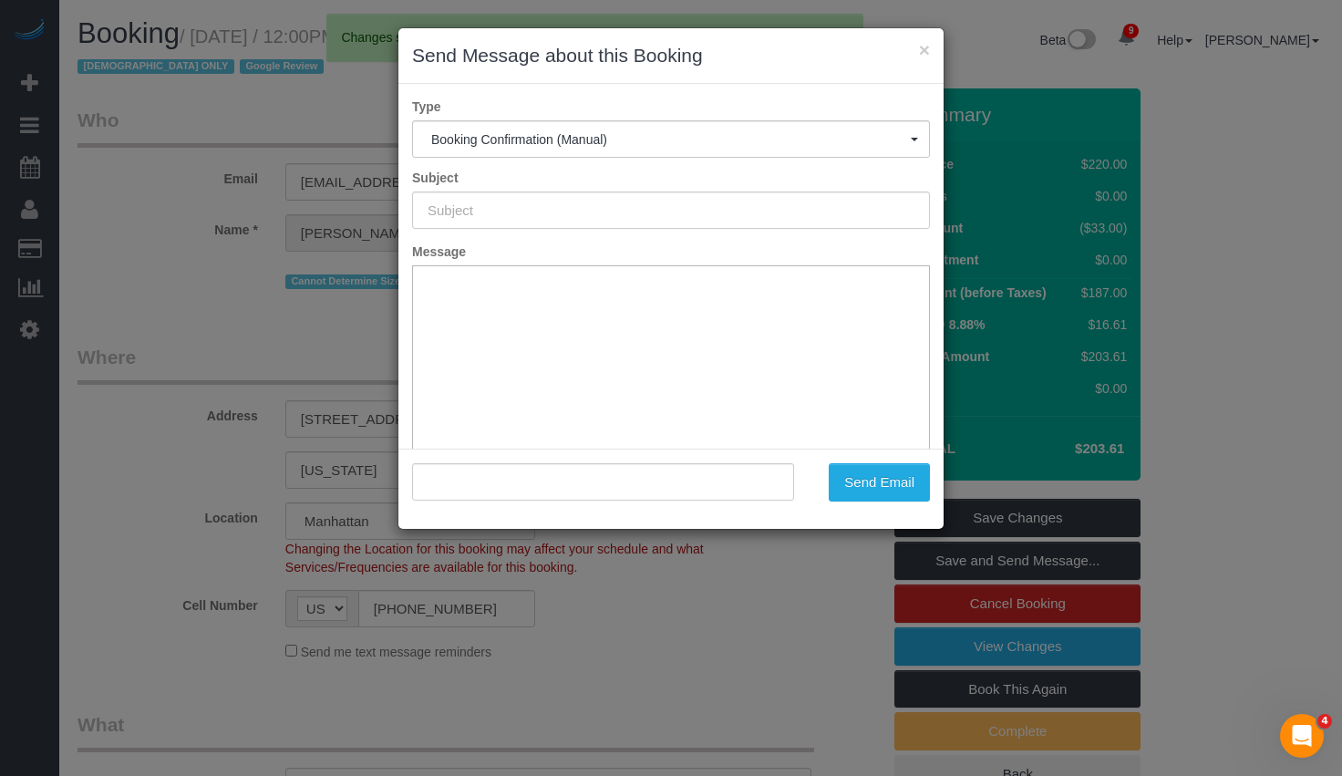
type input "Cleaning Confirmed for 09/05/2025 at 12:00pm"
type input ""Holly Spector" <ehspector@msn.com>"
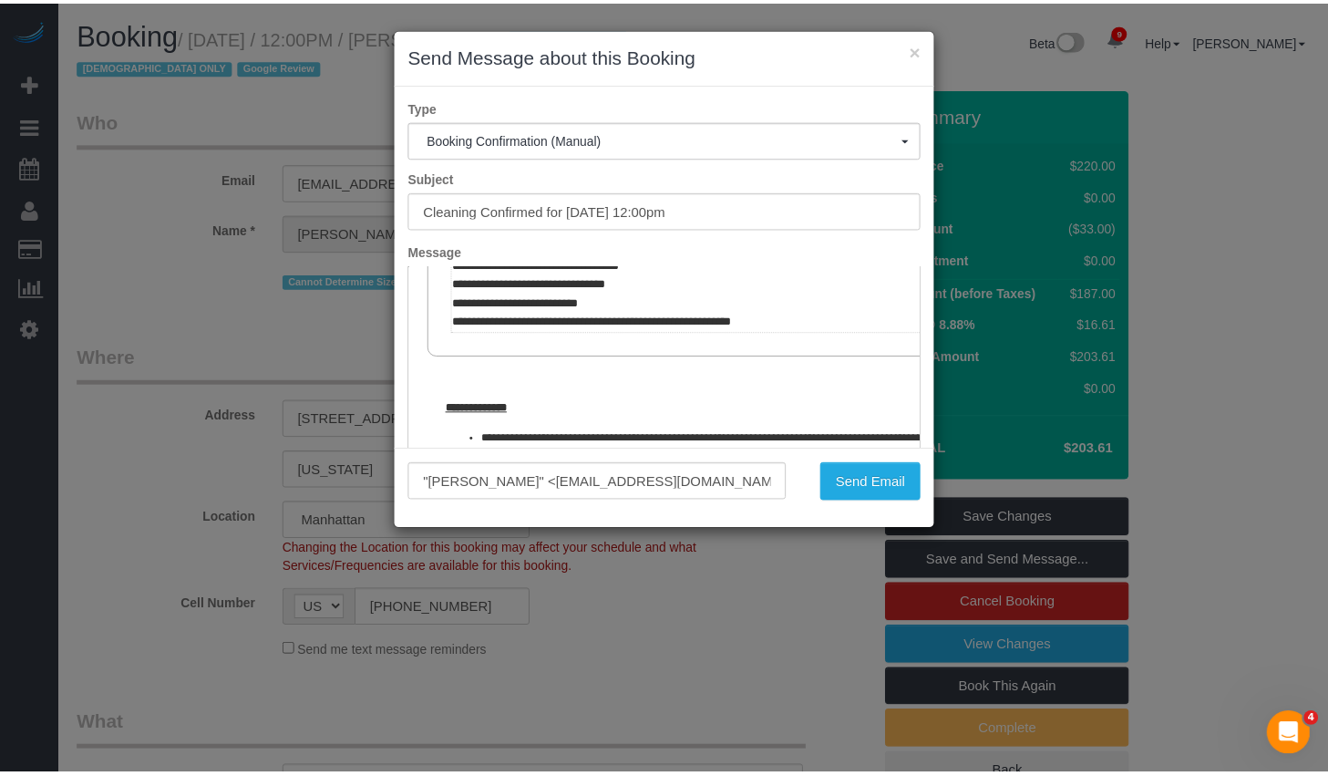
scroll to position [886, 0]
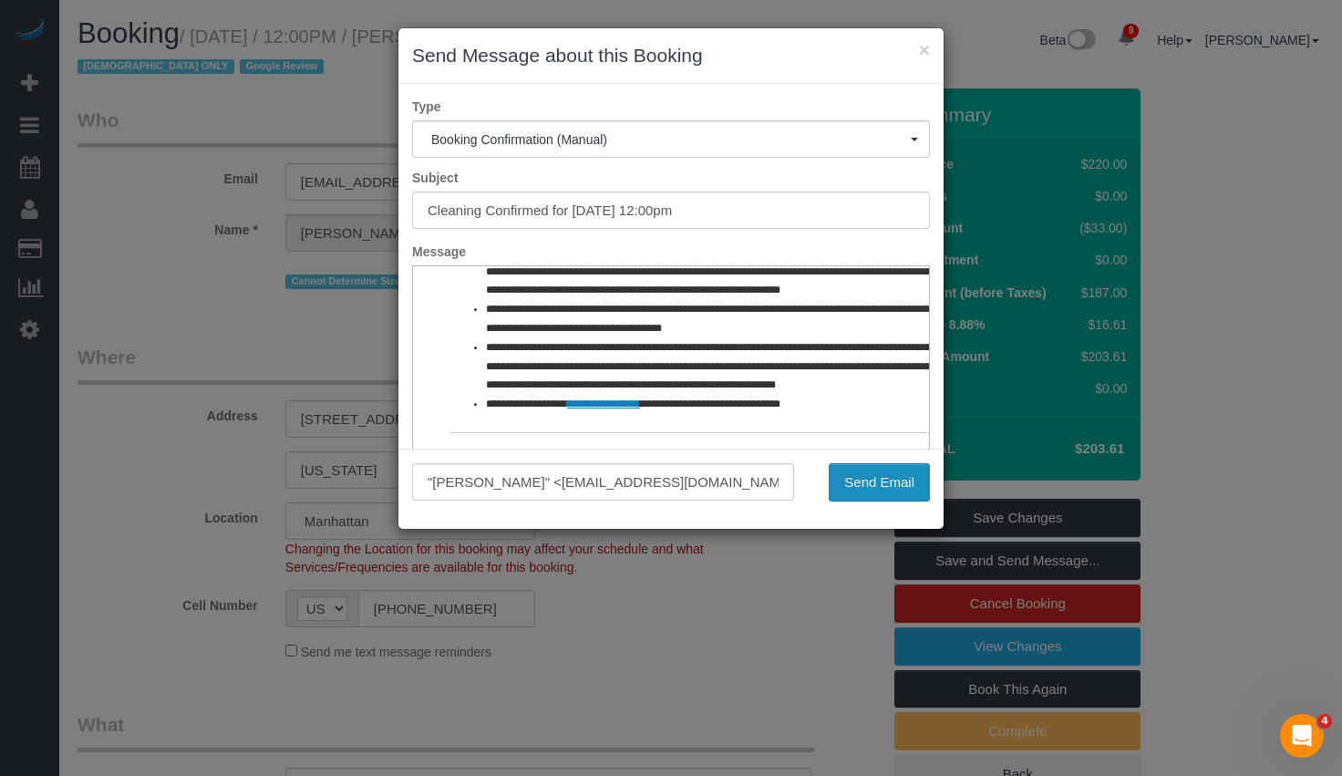
click at [860, 484] on button "Send Email" at bounding box center [878, 482] width 101 height 38
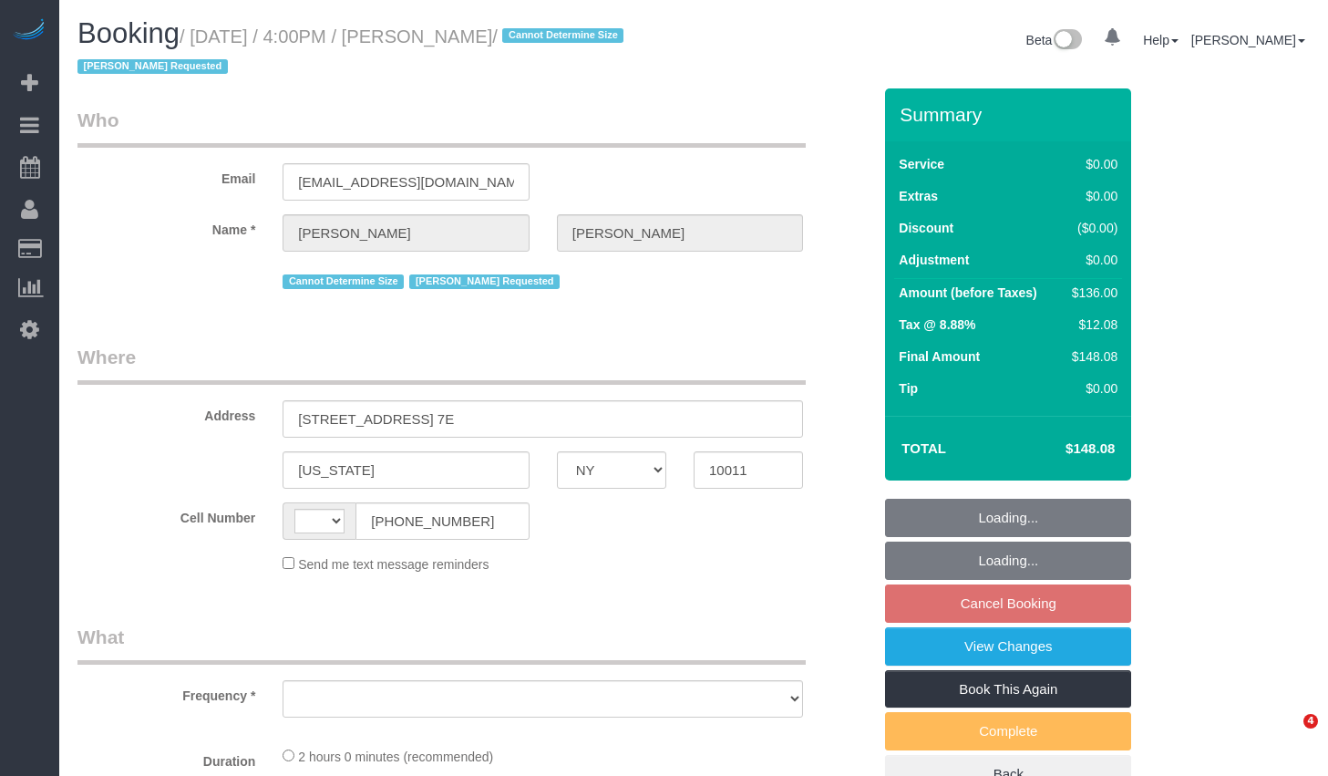
select select "NY"
select select "object:458"
select select "number:89"
select select "number:90"
select select "number:15"
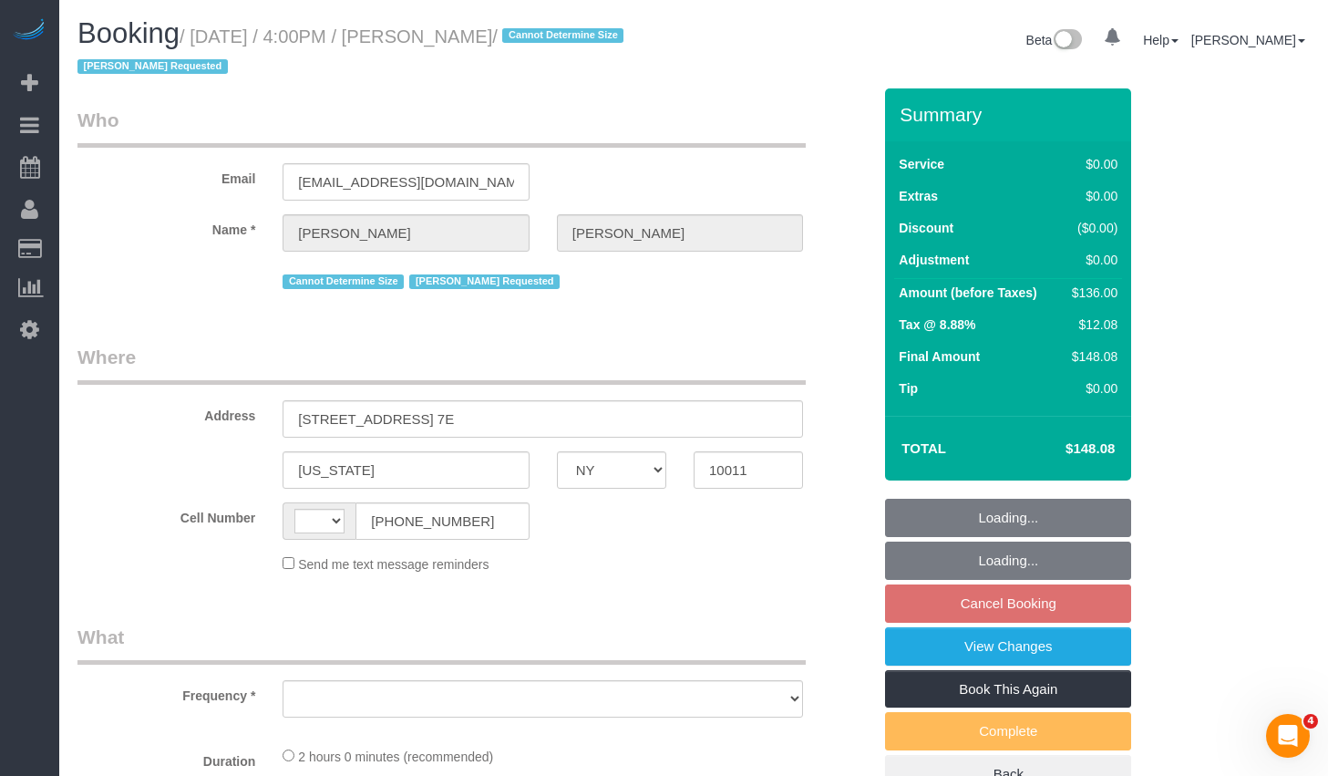
select select "number:7"
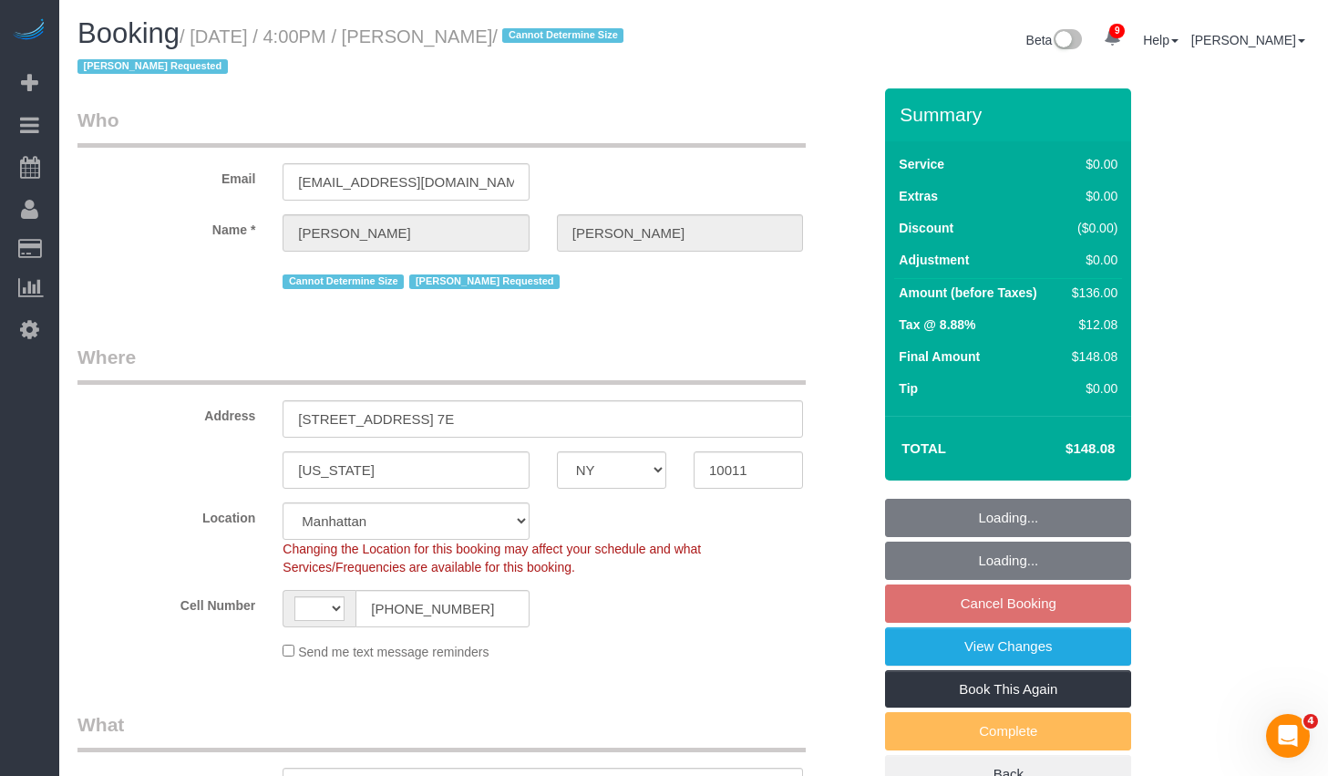
select select "string:[GEOGRAPHIC_DATA]"
select select "string:stripe-pm_1Rahpi4VGloSiKo76oQIhPTl"
select select "object:856"
select select "1"
select select "spot9"
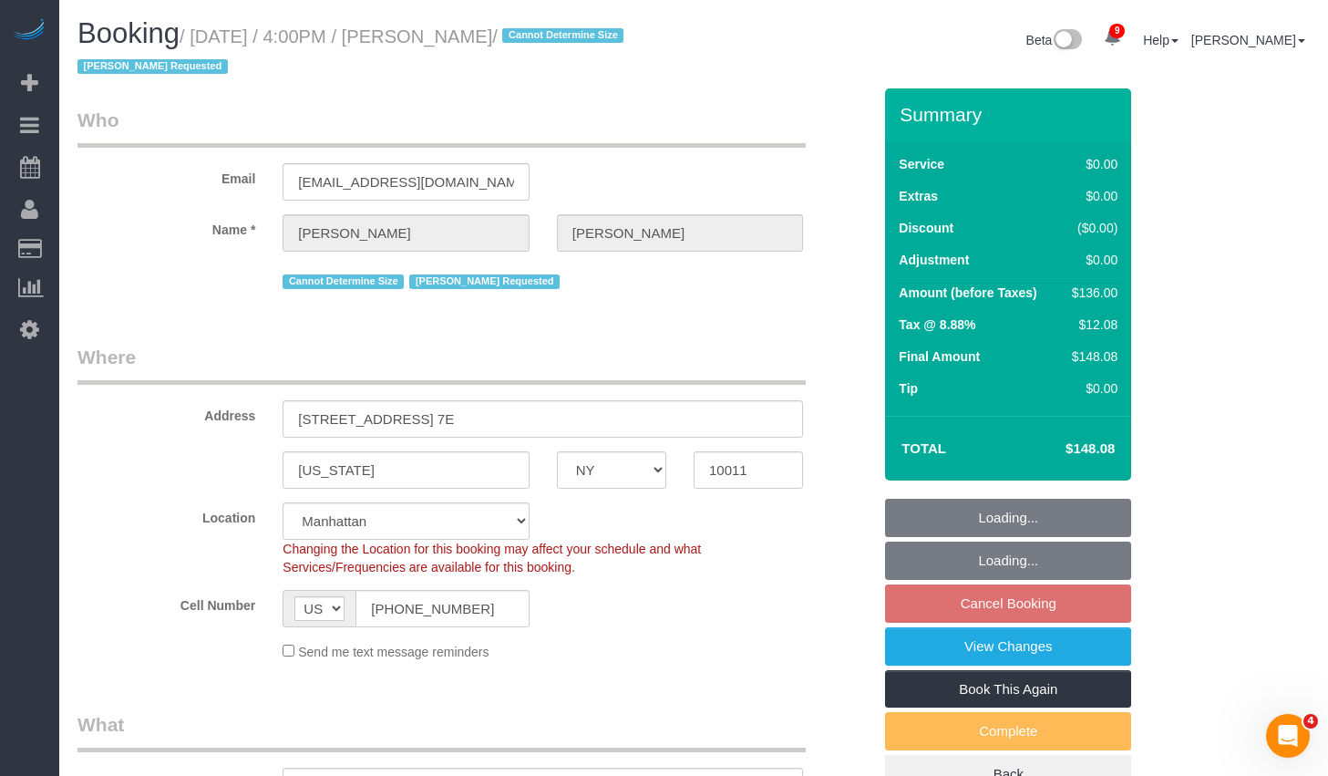
select select "1"
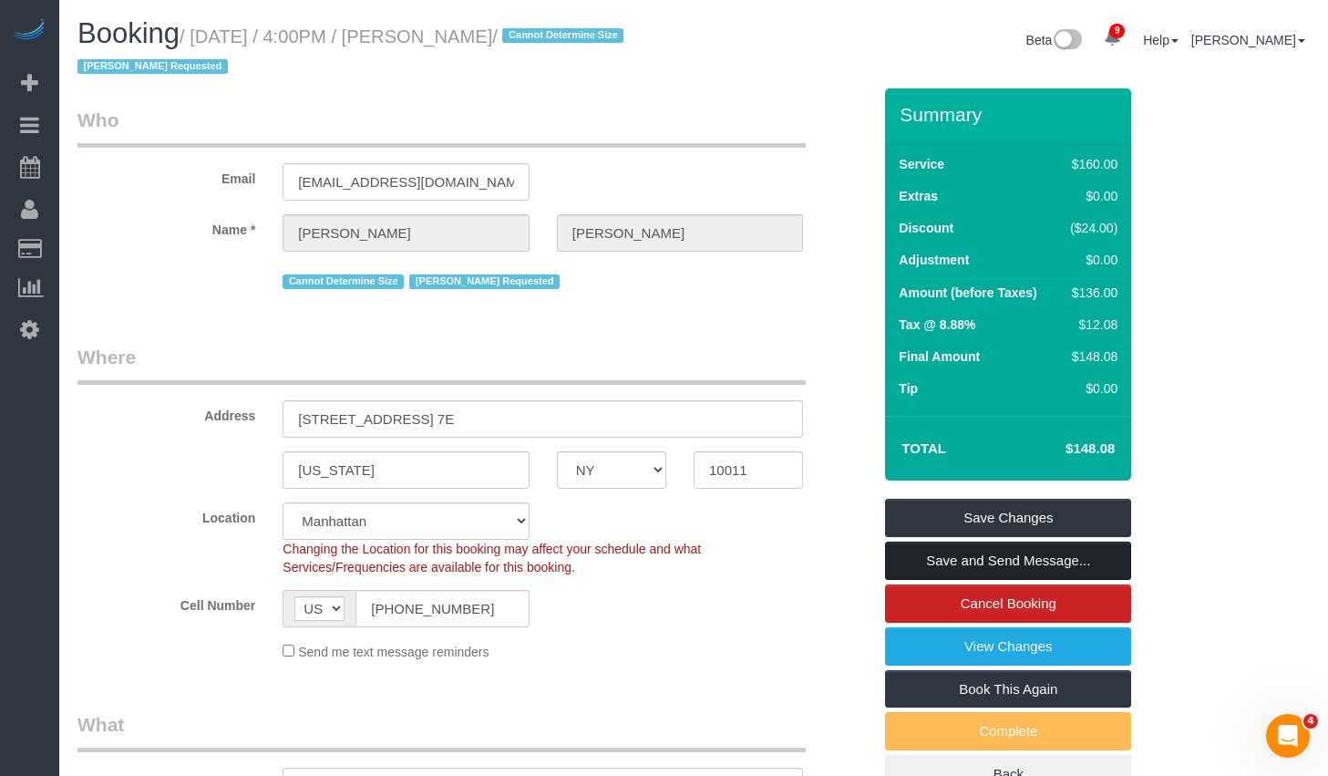
click at [915, 573] on link "Save and Send Message..." at bounding box center [1008, 560] width 246 height 38
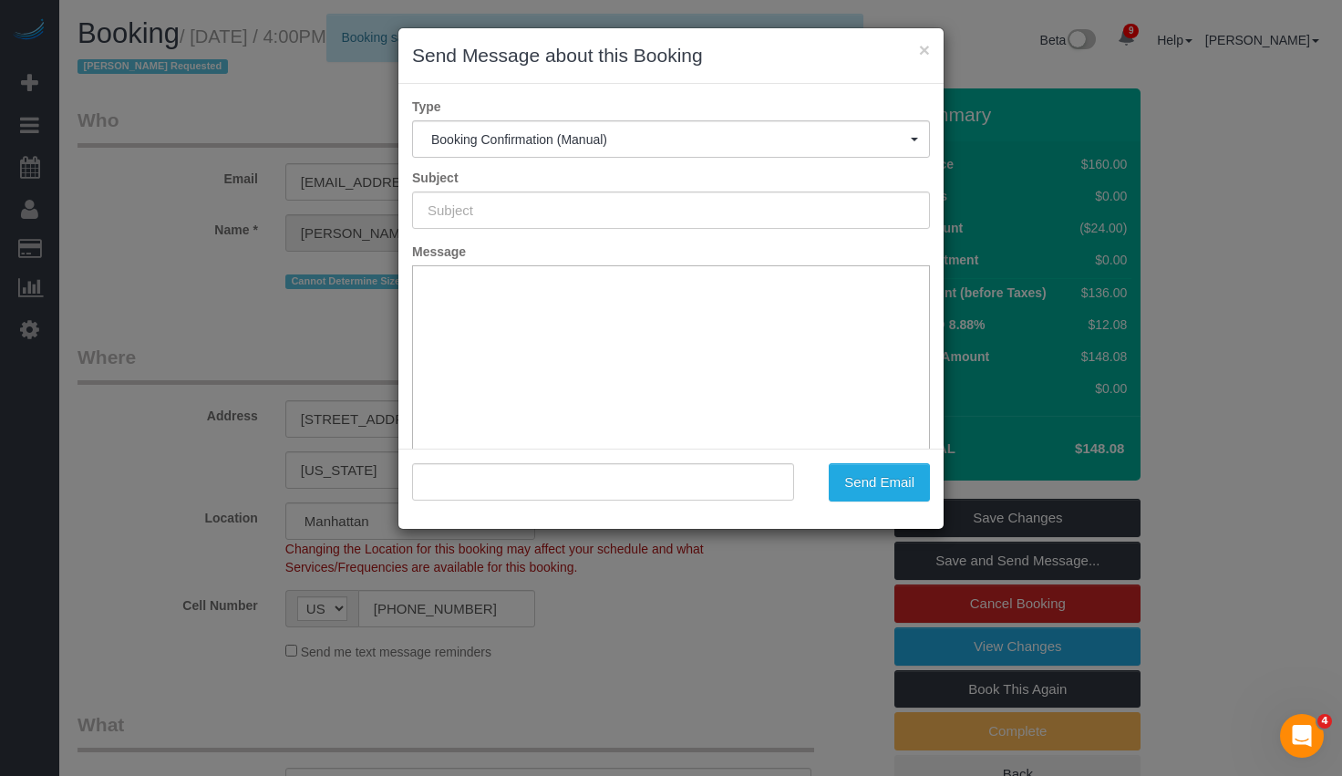
type input "Cleaning Confirmed for [DATE] 4:00pm"
type input ""[PERSON_NAME]" <[EMAIL_ADDRESS][DOMAIN_NAME]>"
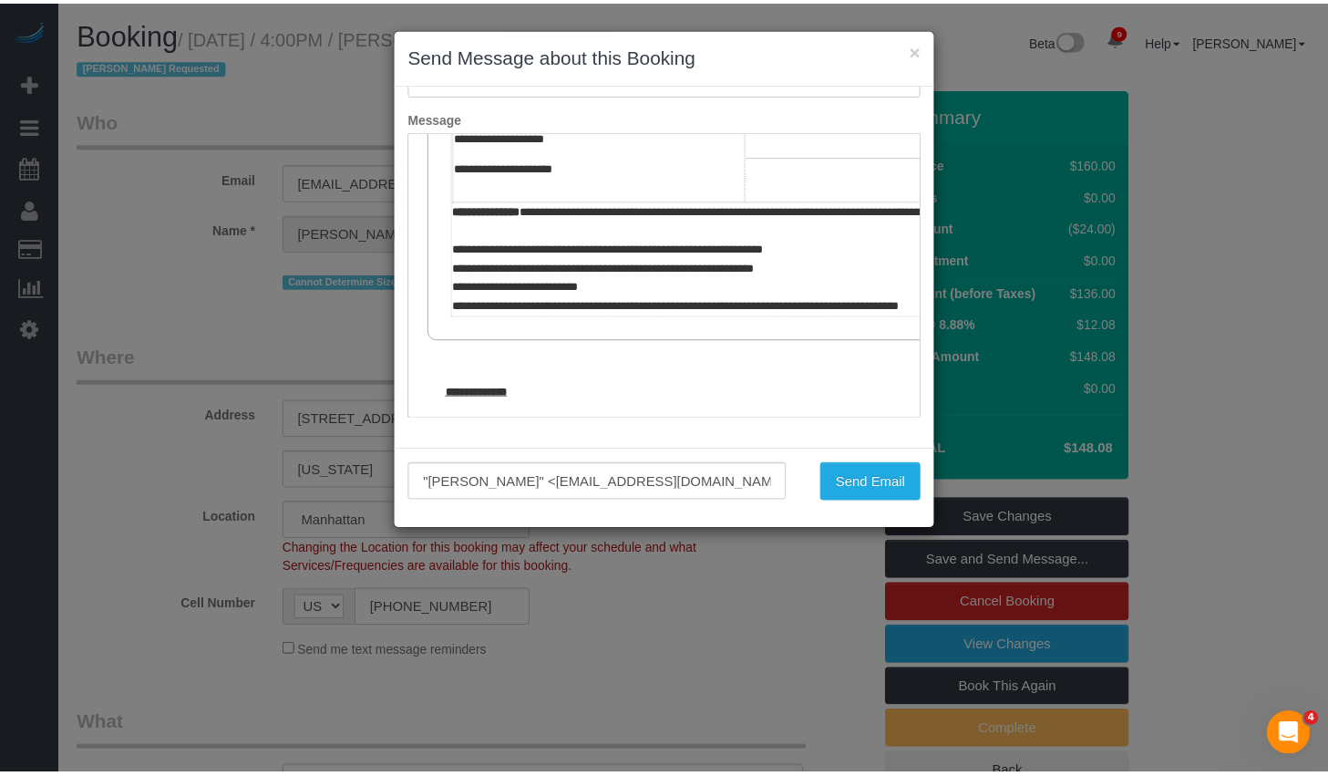
scroll to position [867, 0]
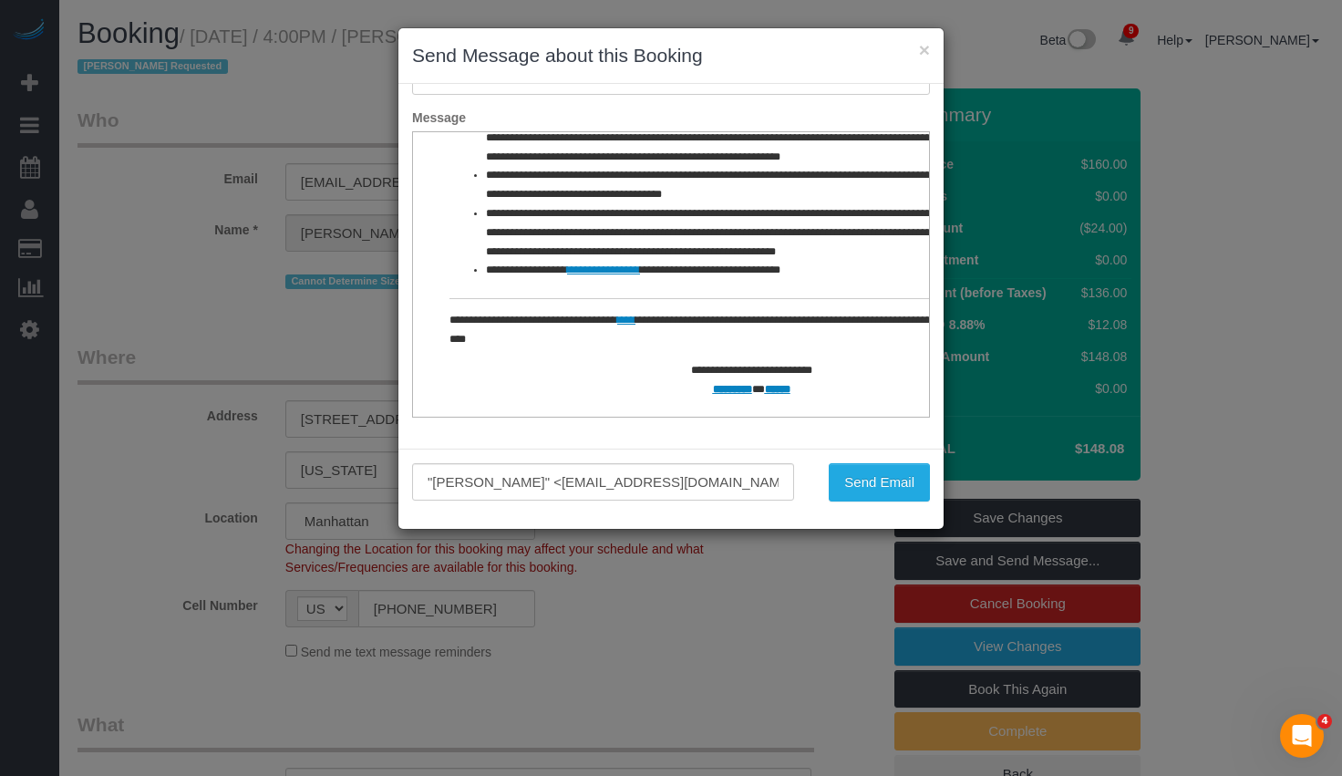
click at [910, 52] on h3 "Send Message about this Booking" at bounding box center [671, 55] width 518 height 27
click at [917, 53] on div "× Send Message about this Booking" at bounding box center [670, 56] width 545 height 56
click at [923, 50] on button "×" at bounding box center [924, 49] width 11 height 19
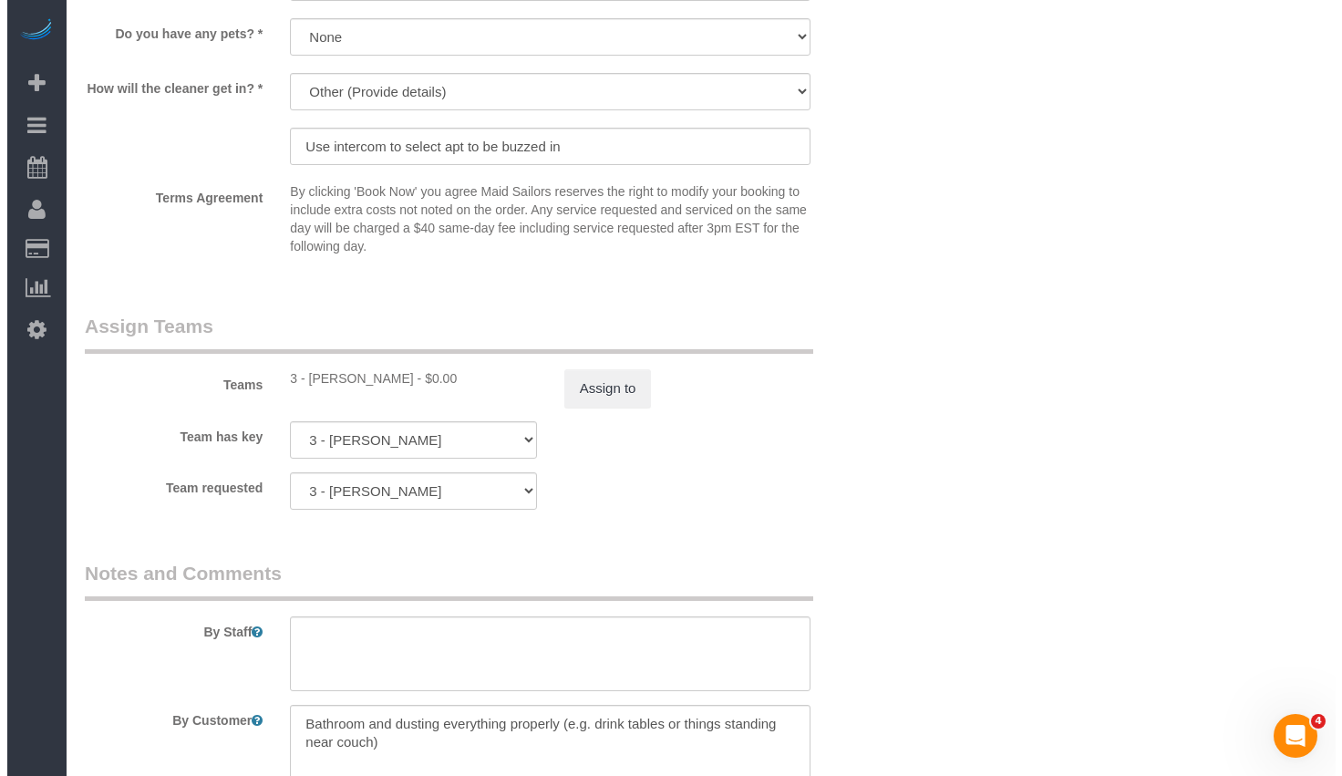
scroll to position [2499, 0]
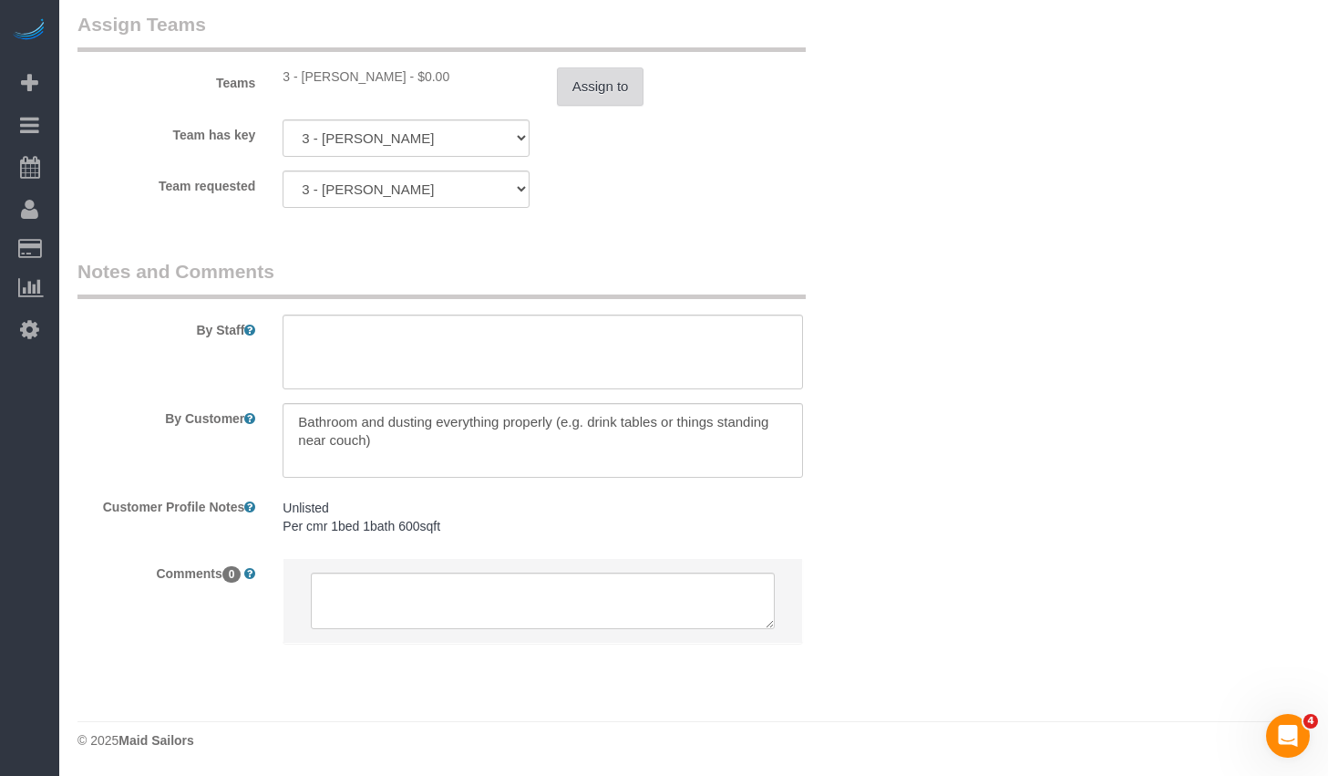
click at [606, 69] on button "Assign to" at bounding box center [600, 86] width 87 height 38
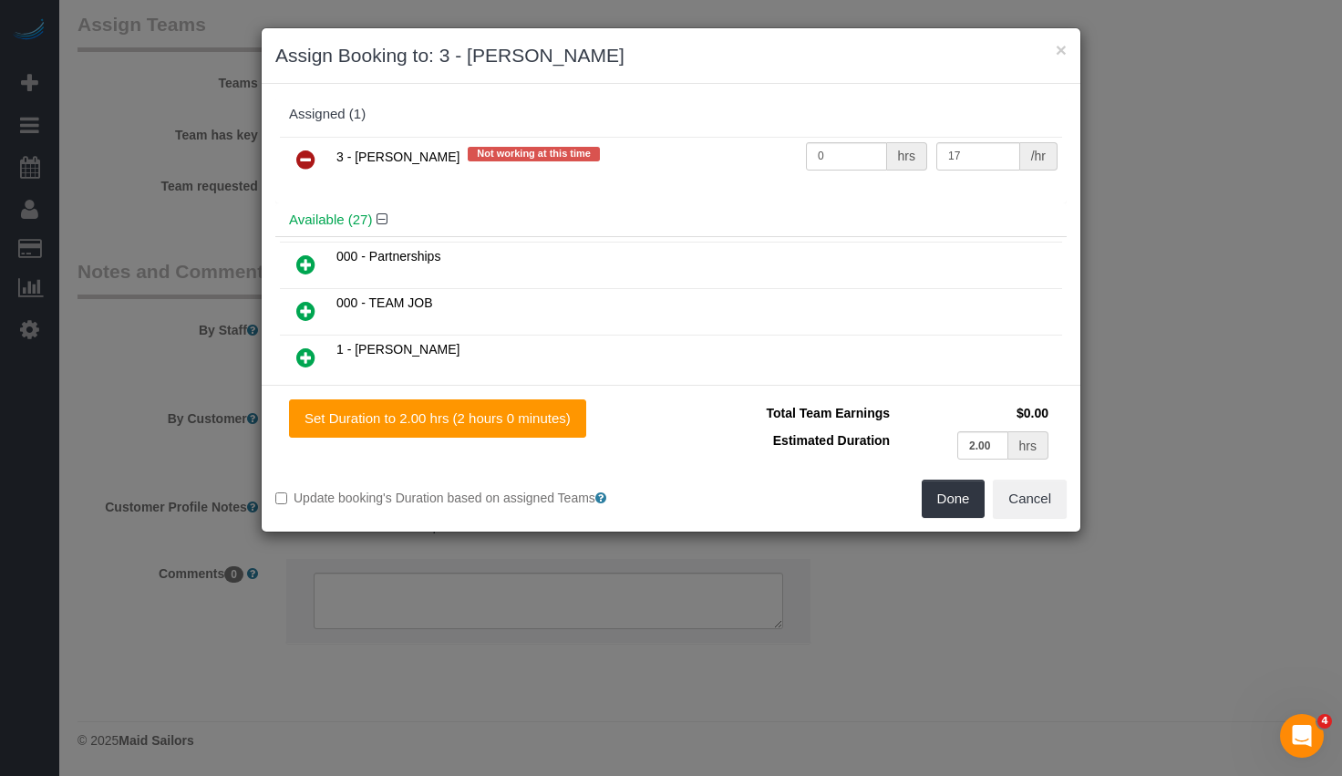
click at [318, 163] on link at bounding box center [305, 160] width 43 height 36
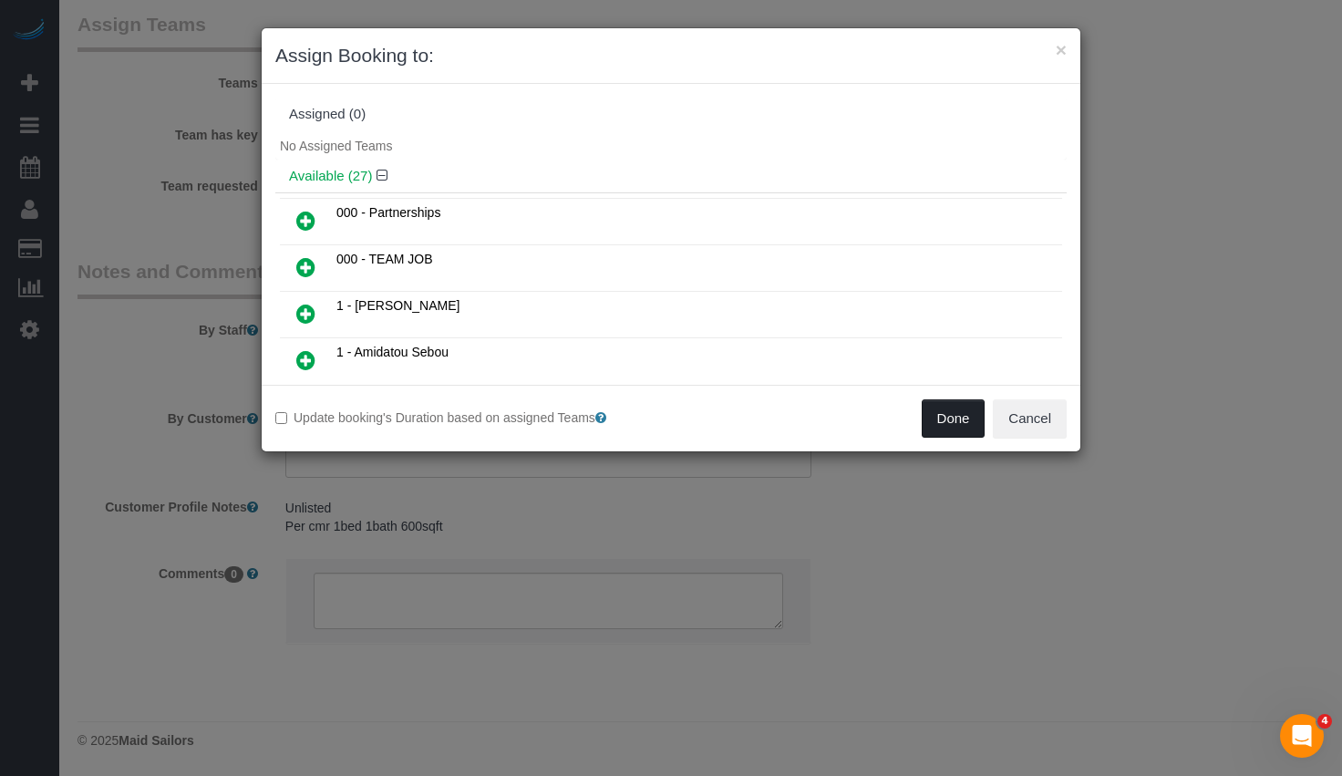
click at [943, 423] on button "Done" at bounding box center [953, 418] width 64 height 38
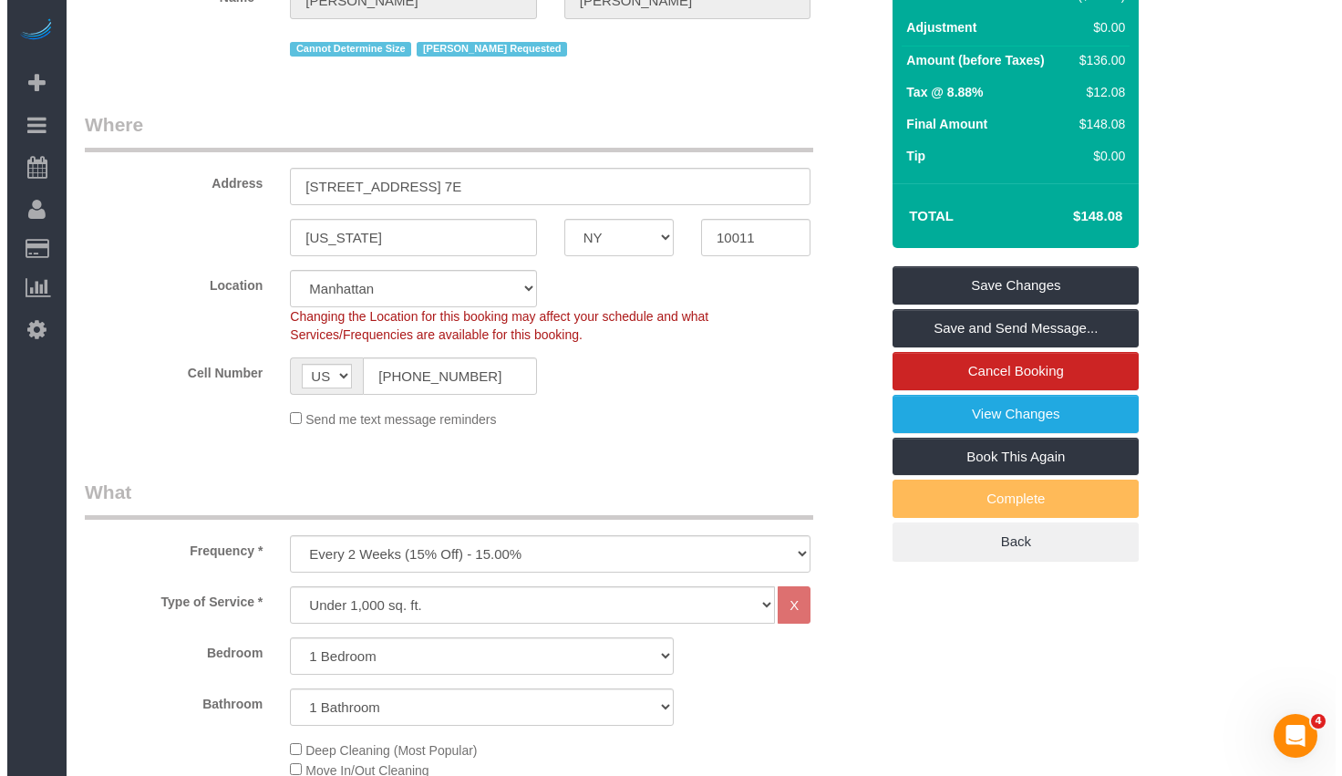
scroll to position [0, 0]
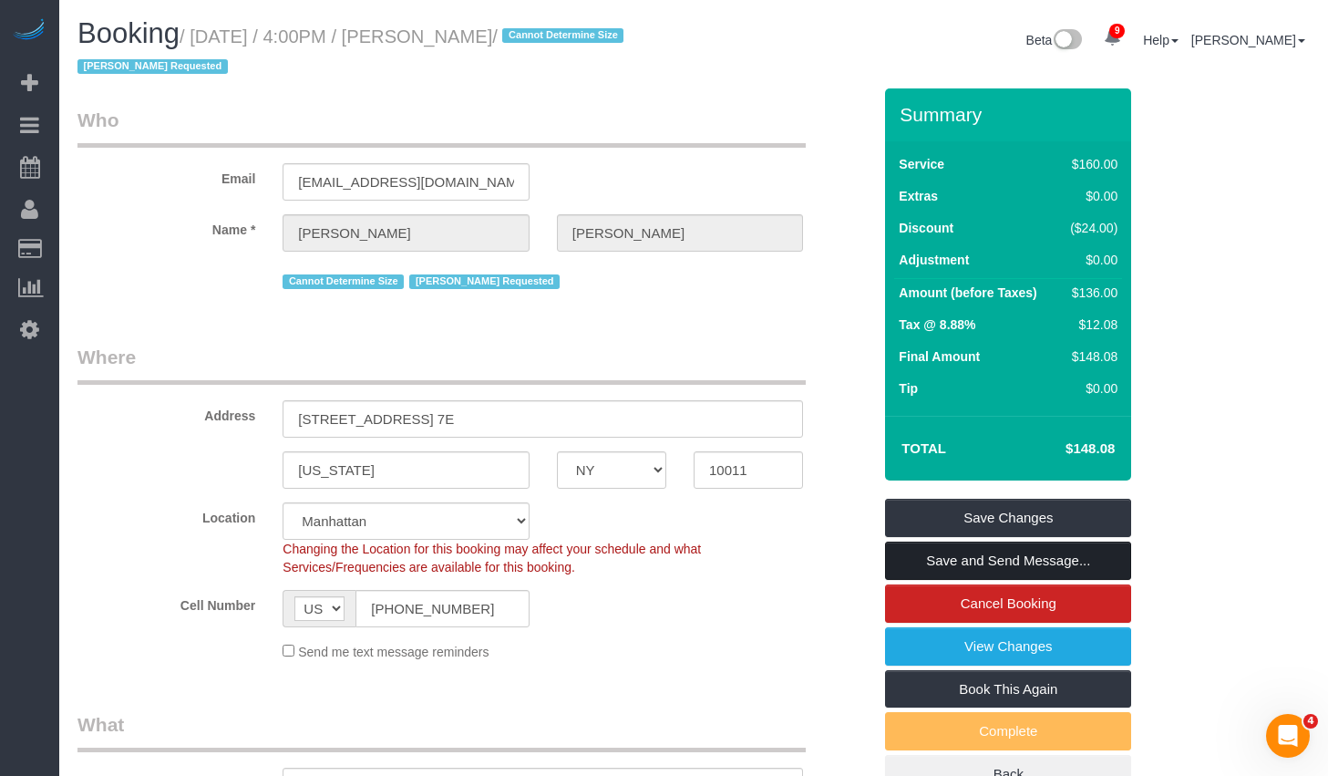
click at [1009, 567] on link "Save and Send Message..." at bounding box center [1008, 560] width 246 height 38
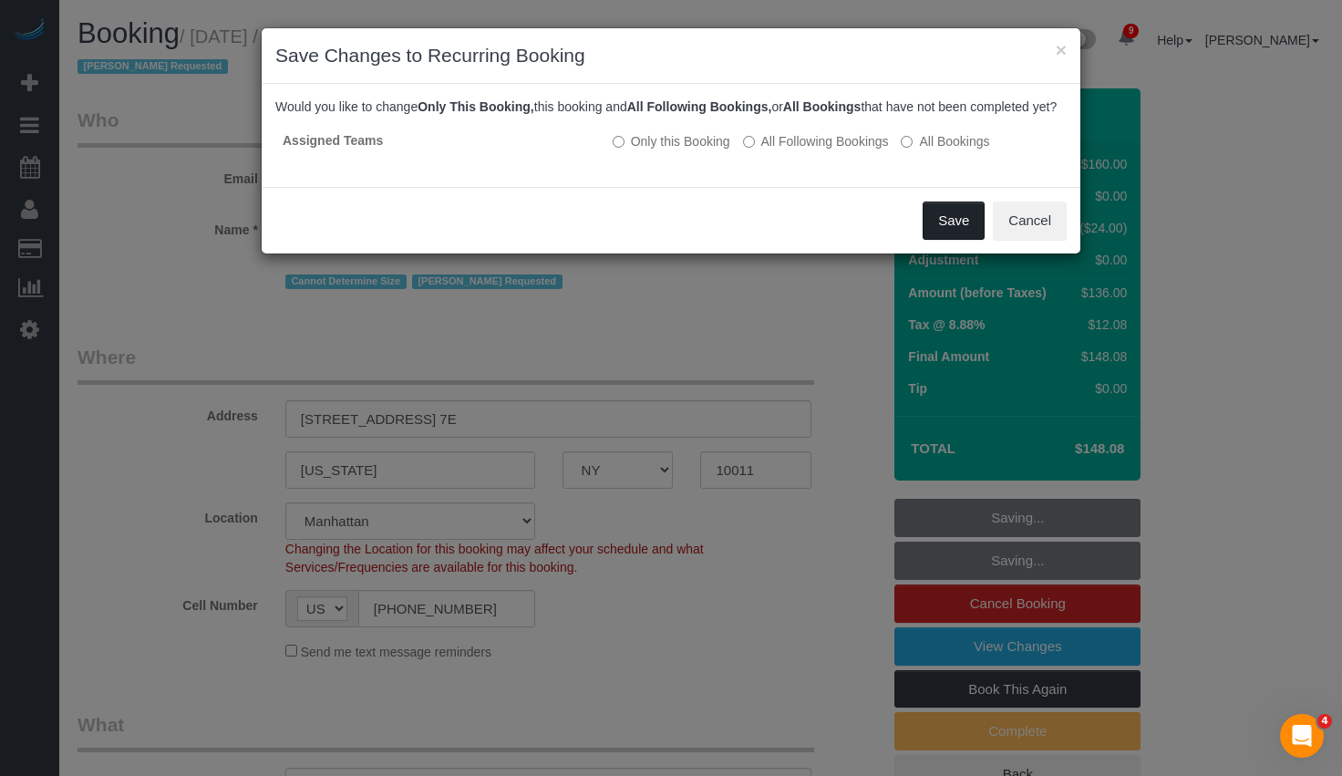
click at [945, 240] on button "Save" at bounding box center [953, 220] width 62 height 38
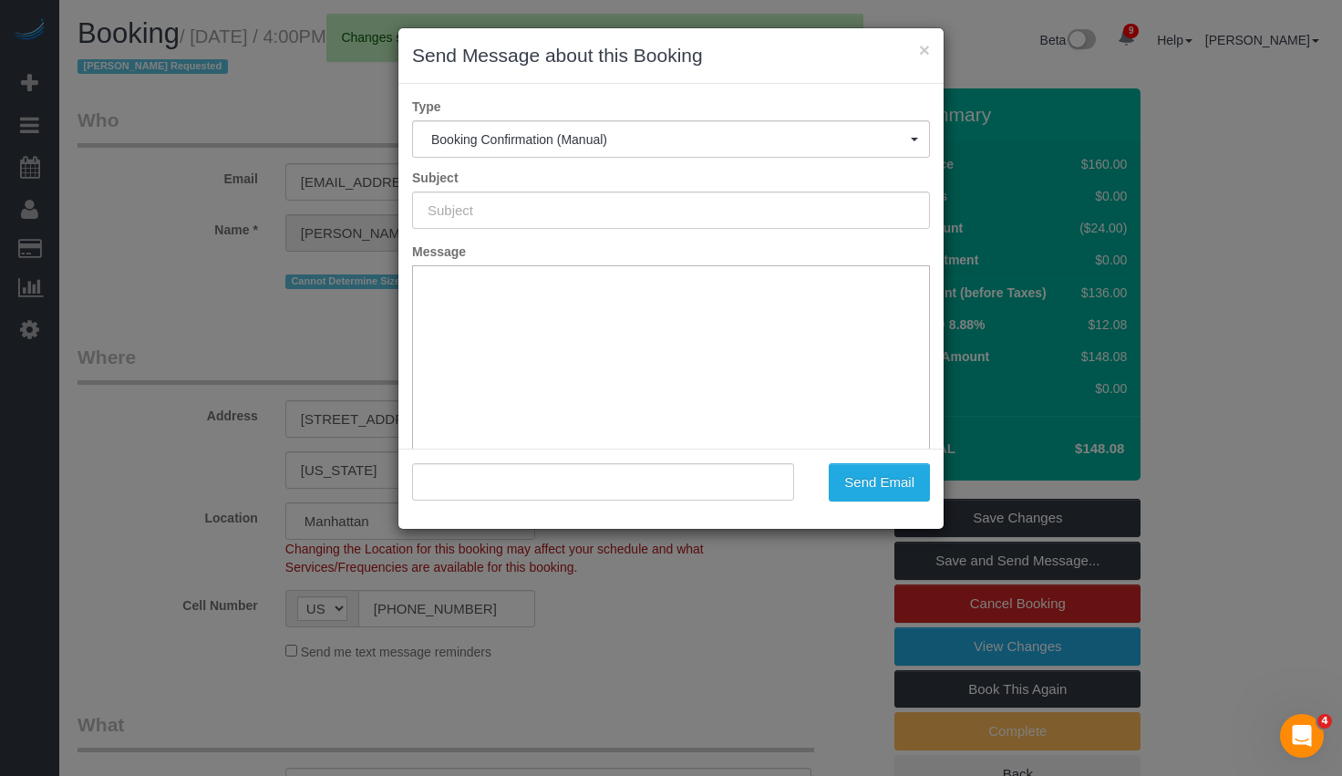
type input "Cleaning Confirmed for [DATE] 4:00pm"
type input ""[PERSON_NAME]" <[EMAIL_ADDRESS][DOMAIN_NAME]>"
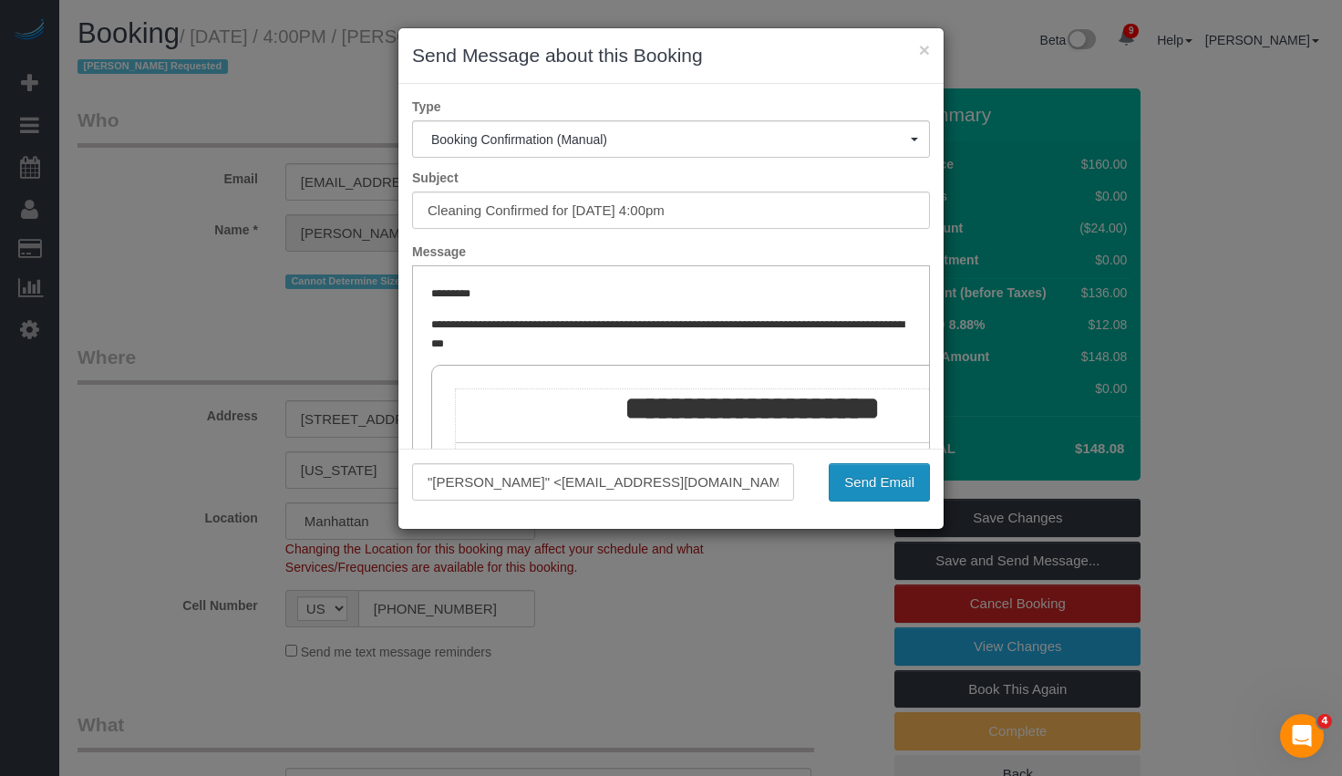
click at [897, 477] on button "Send Email" at bounding box center [878, 482] width 101 height 38
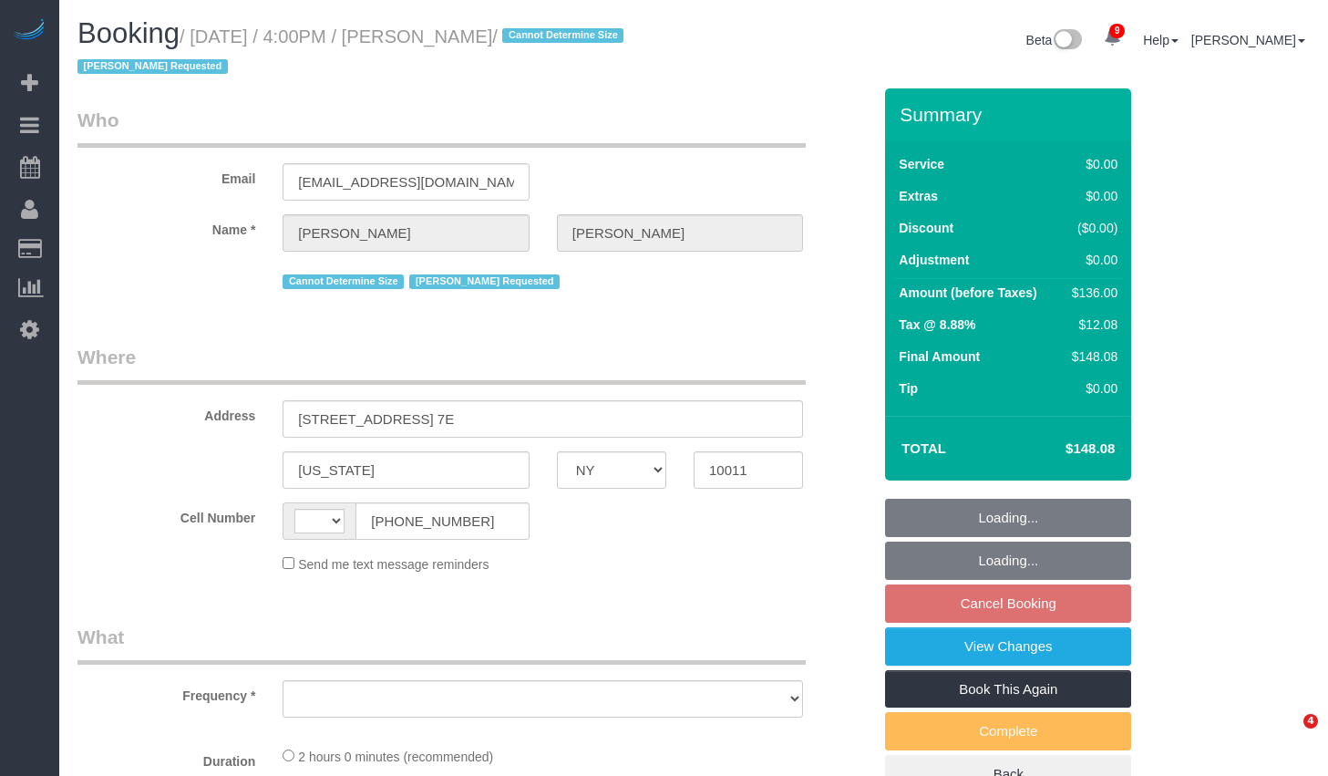
select select "NY"
select select "string:[GEOGRAPHIC_DATA]"
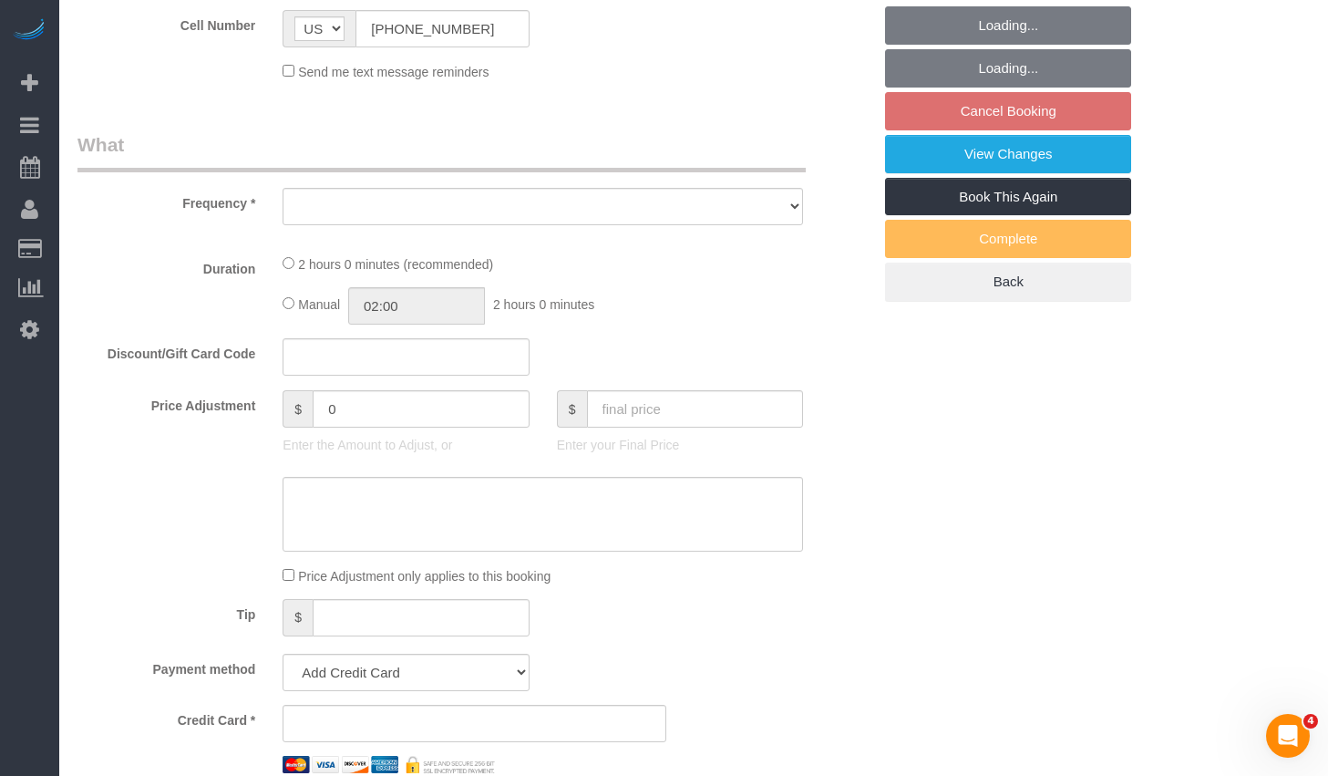
select select "string:stripe-pm_1Rahpi4VGloSiKo76oQIhPTl"
select select "1"
select select "number:89"
select select "number:90"
select select "number:15"
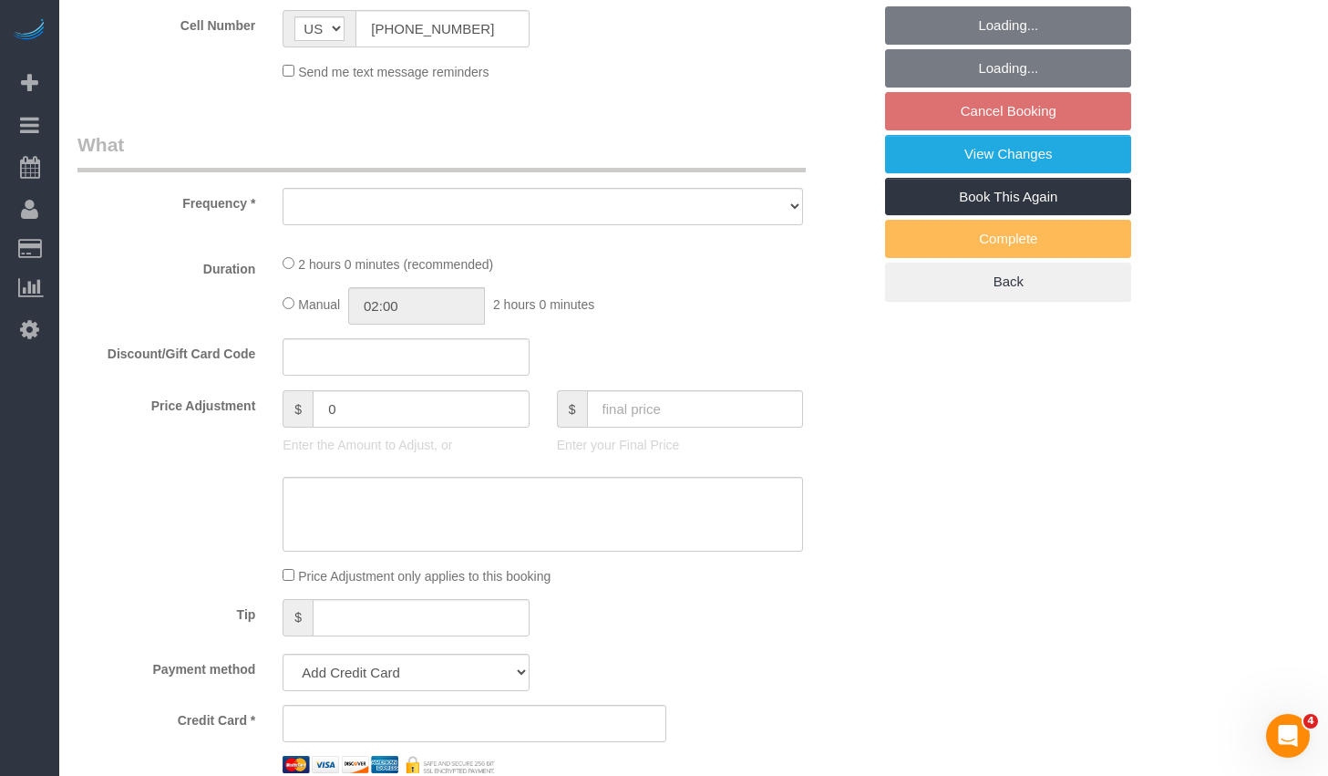
select select "number:7"
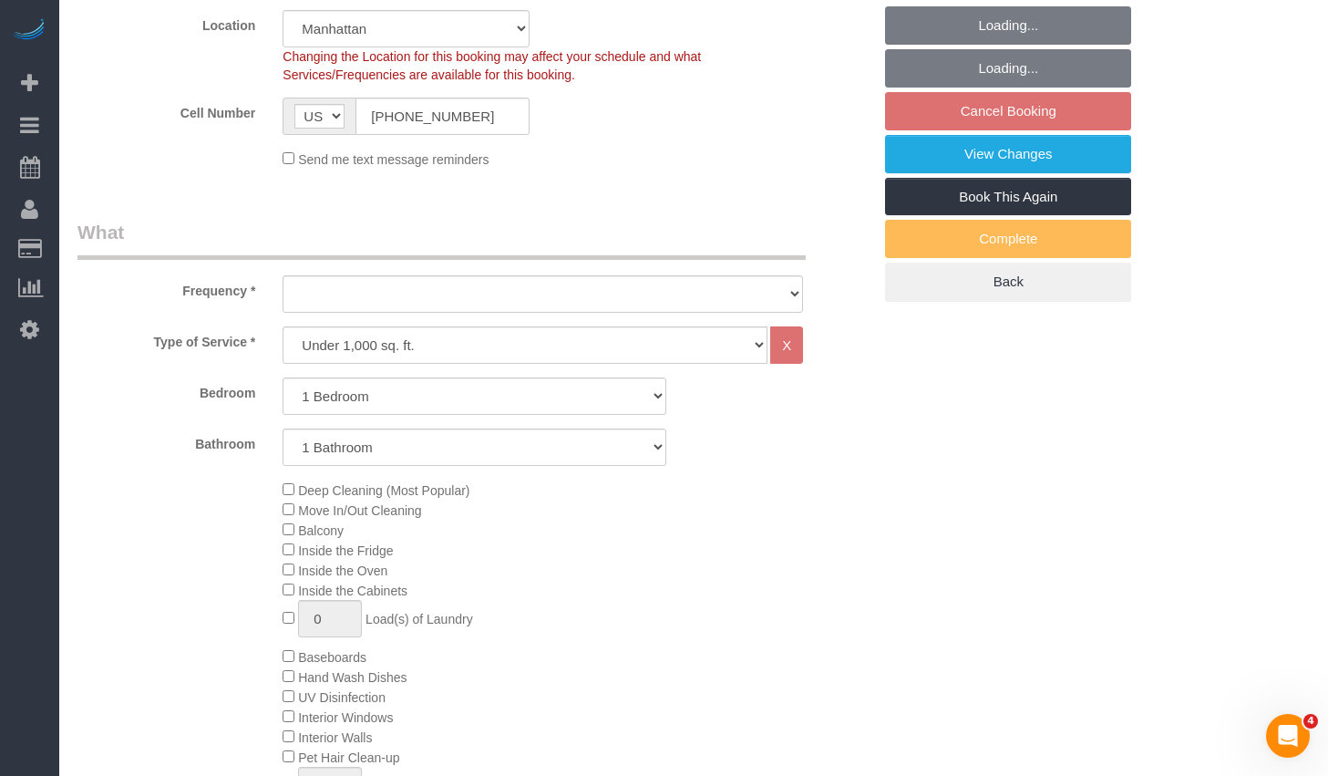
select select "object:953"
select select "spot9"
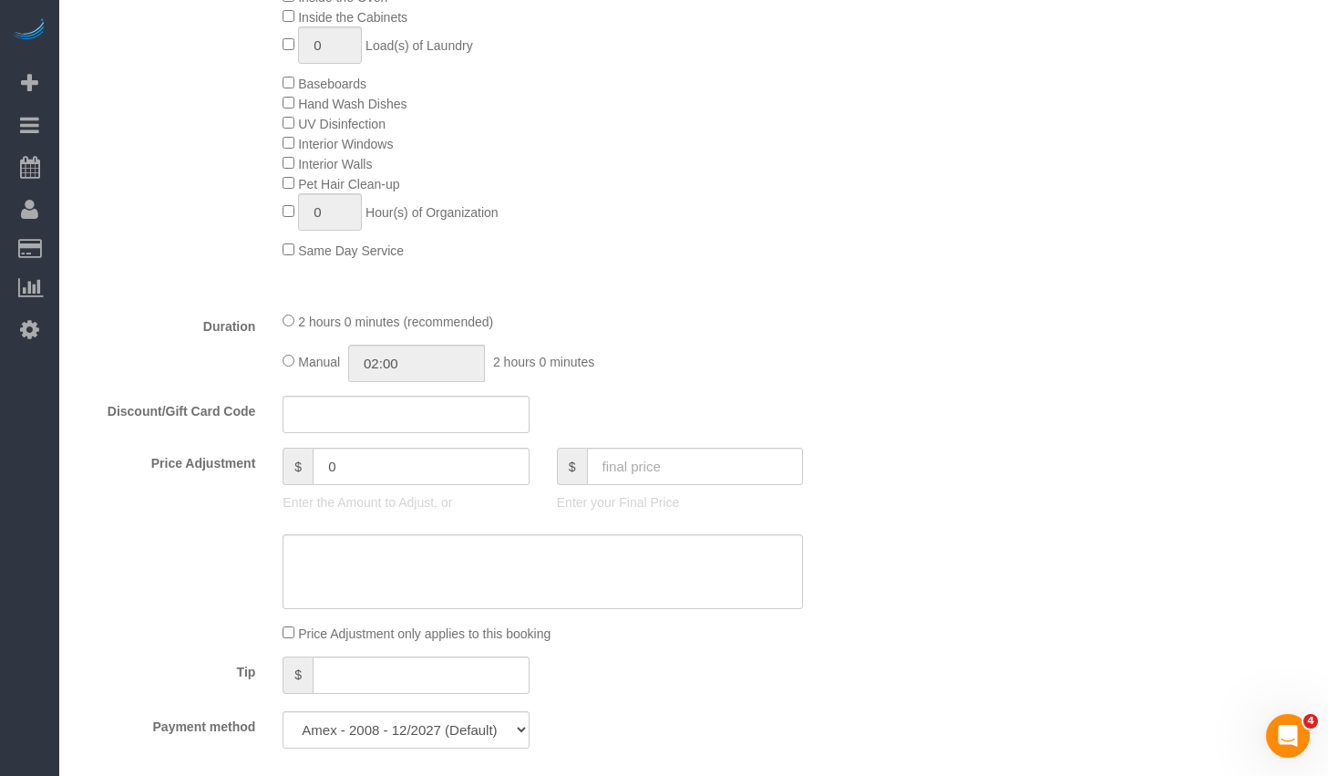
select select "object:1393"
select select "1"
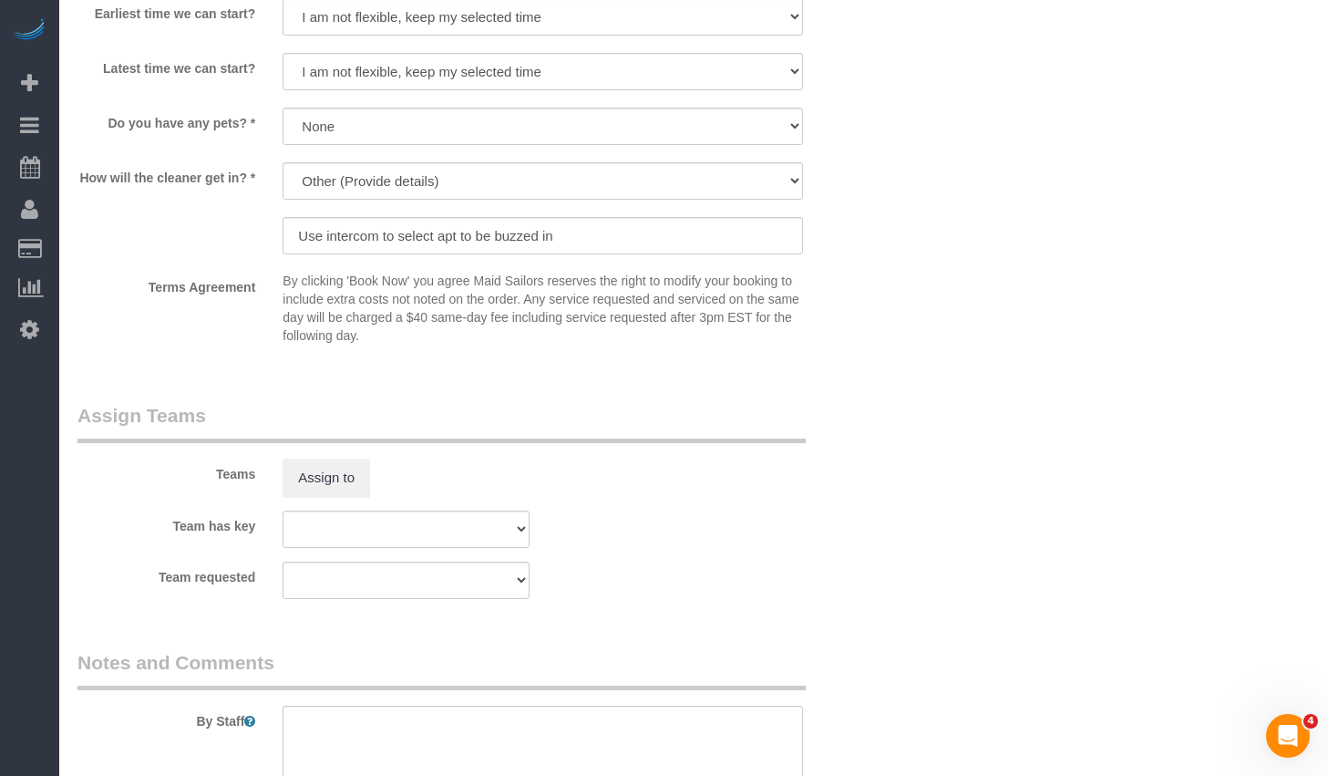
scroll to position [2531, 0]
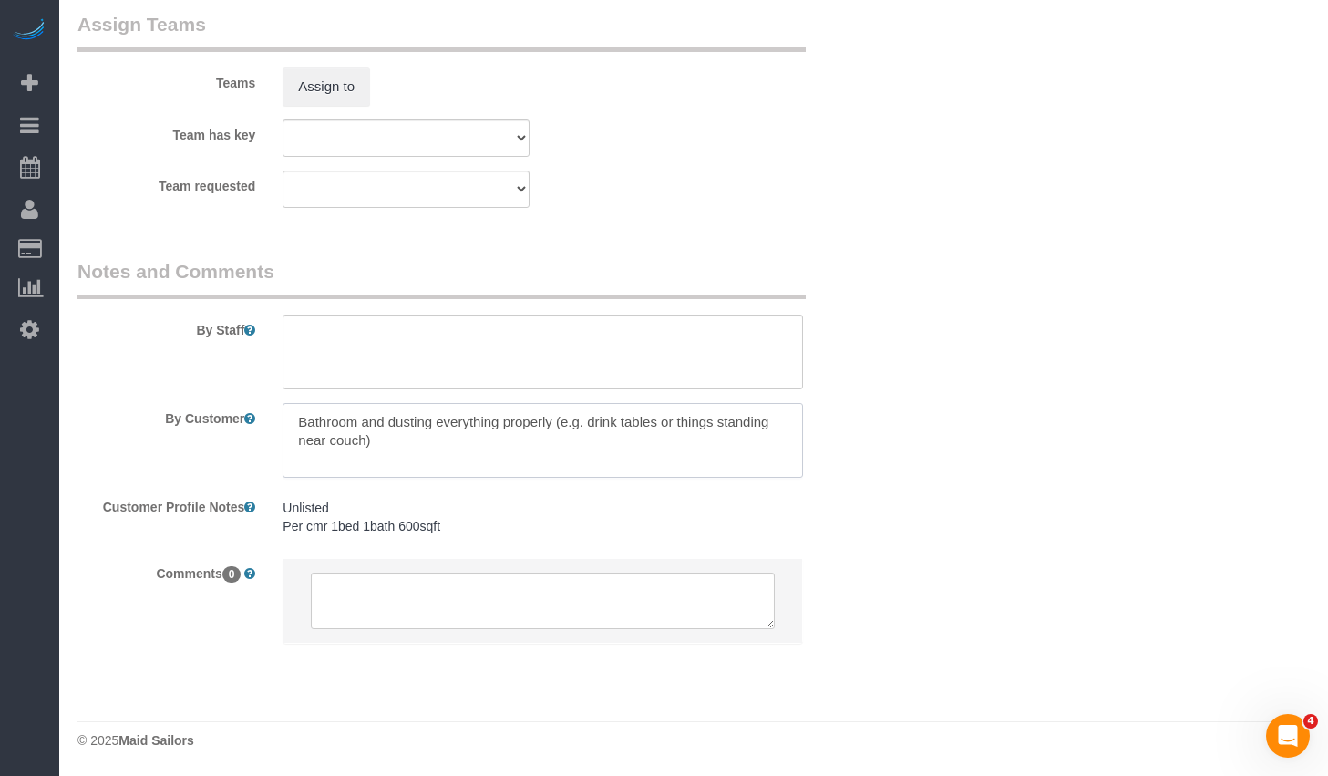
click at [462, 442] on textarea at bounding box center [543, 440] width 520 height 75
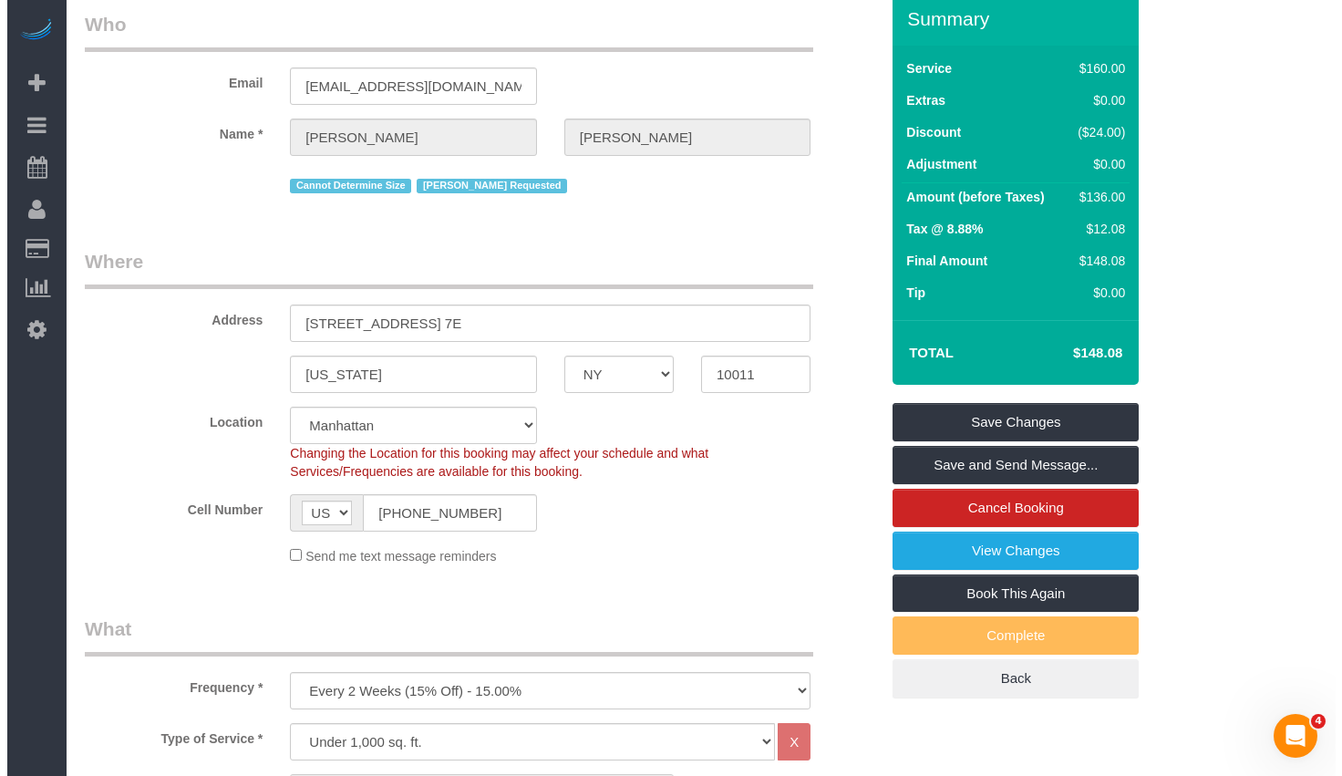
scroll to position [0, 0]
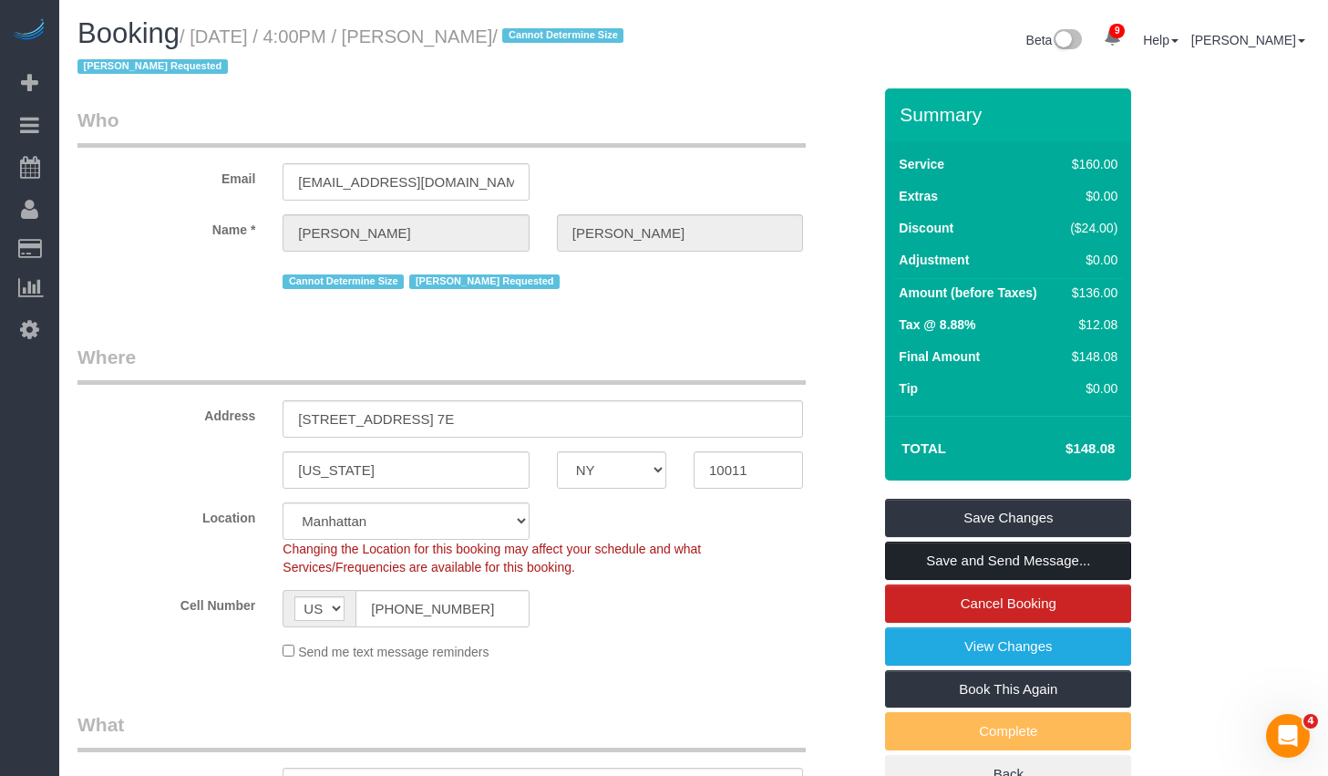
type textarea "Bathroom and dusting everything properly (e.g. drink tables or things standing …"
click at [1001, 557] on link "Save and Send Message..." at bounding box center [1008, 560] width 246 height 38
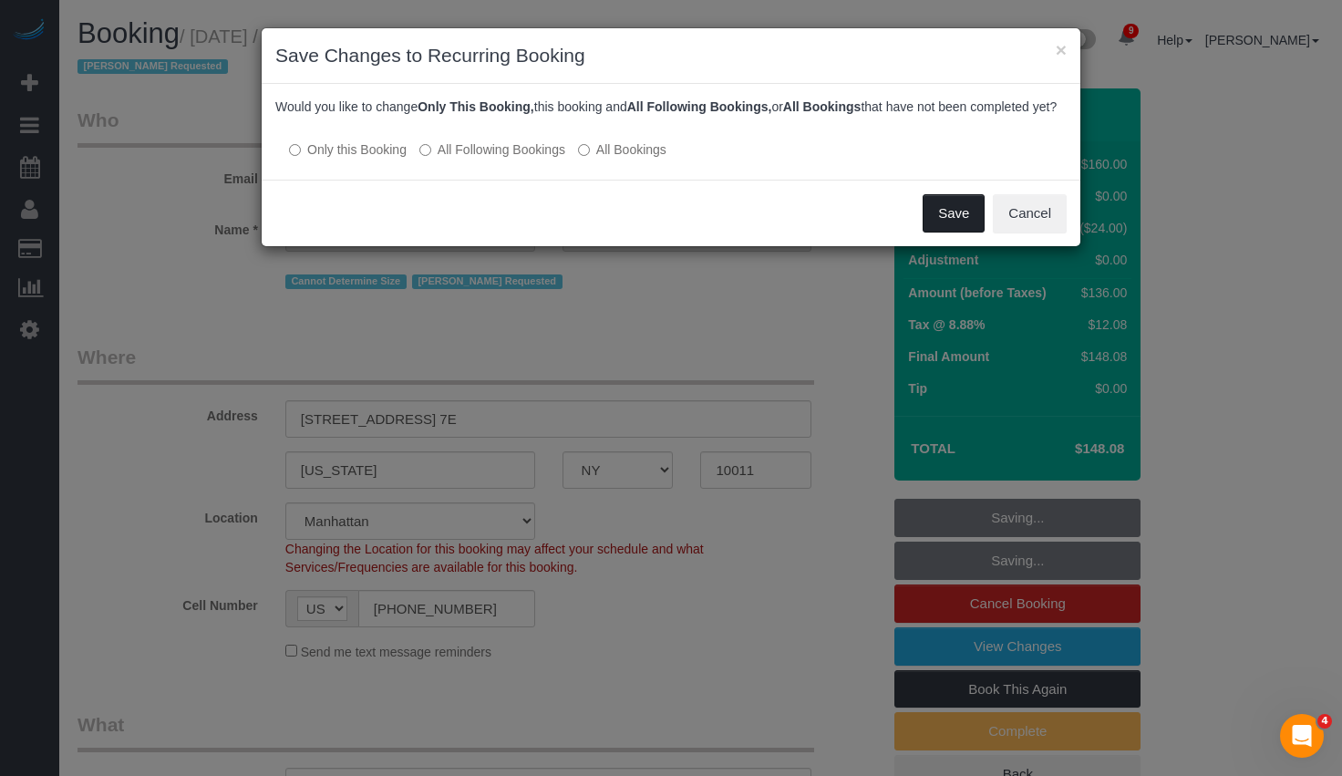
click at [938, 227] on button "Save" at bounding box center [953, 213] width 62 height 38
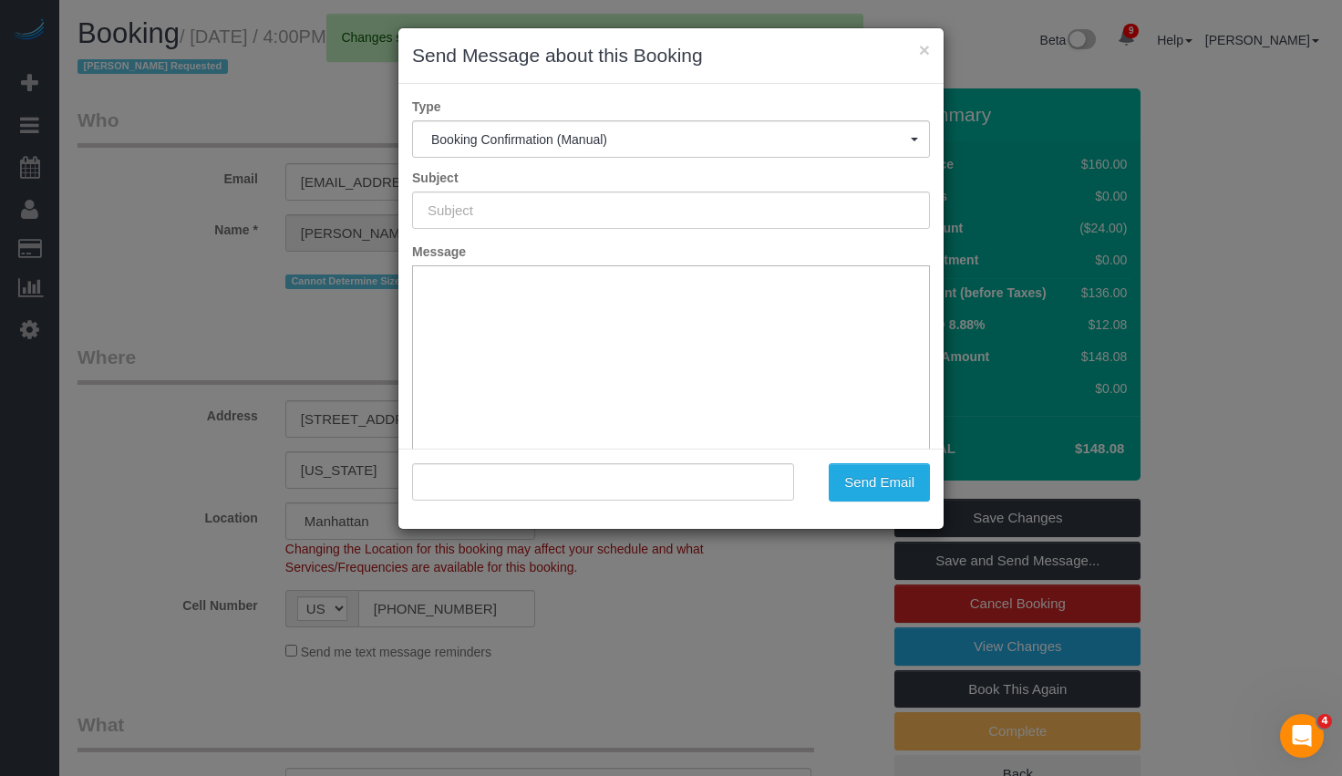
type input "Cleaning Confirmed for [DATE] 4:00pm"
type input ""[PERSON_NAME]" <[EMAIL_ADDRESS][DOMAIN_NAME]>"
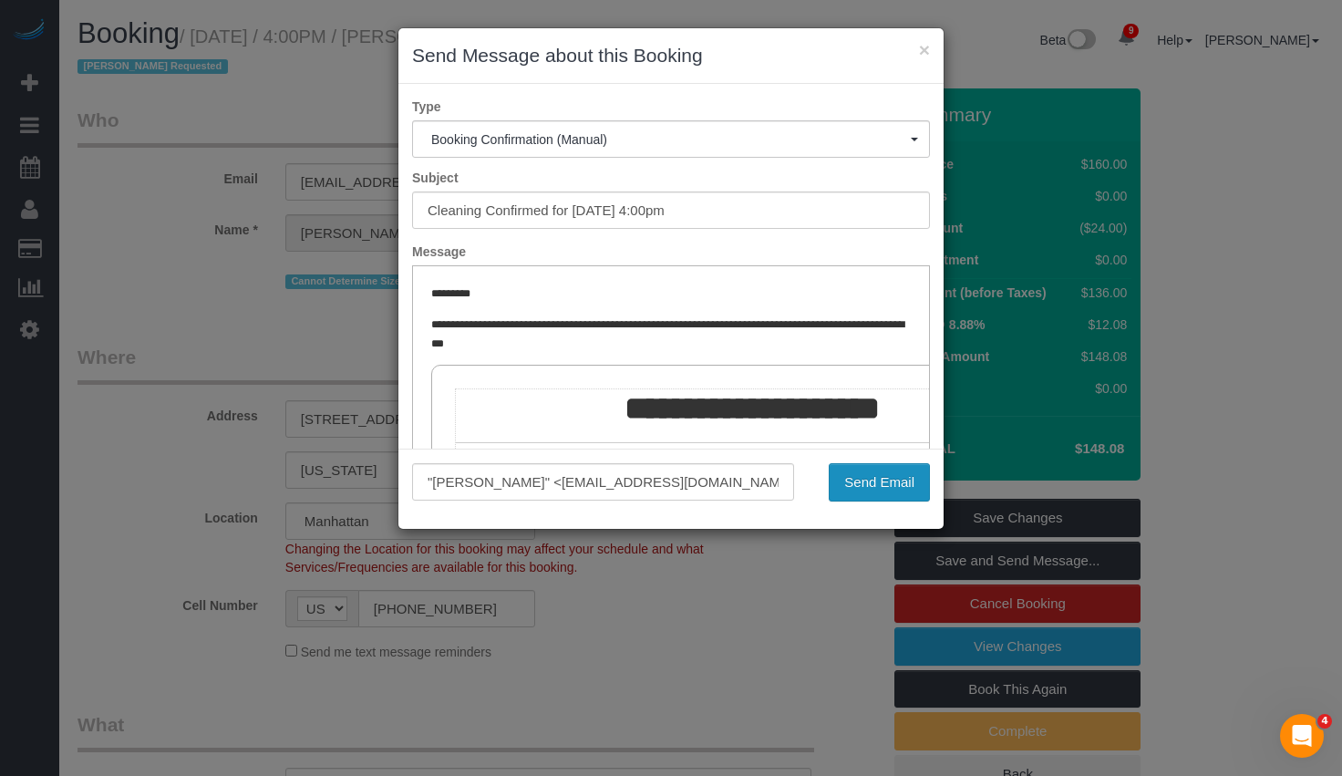
click at [868, 485] on button "Send Email" at bounding box center [878, 482] width 101 height 38
